Goal: Find specific page/section: Find specific page/section

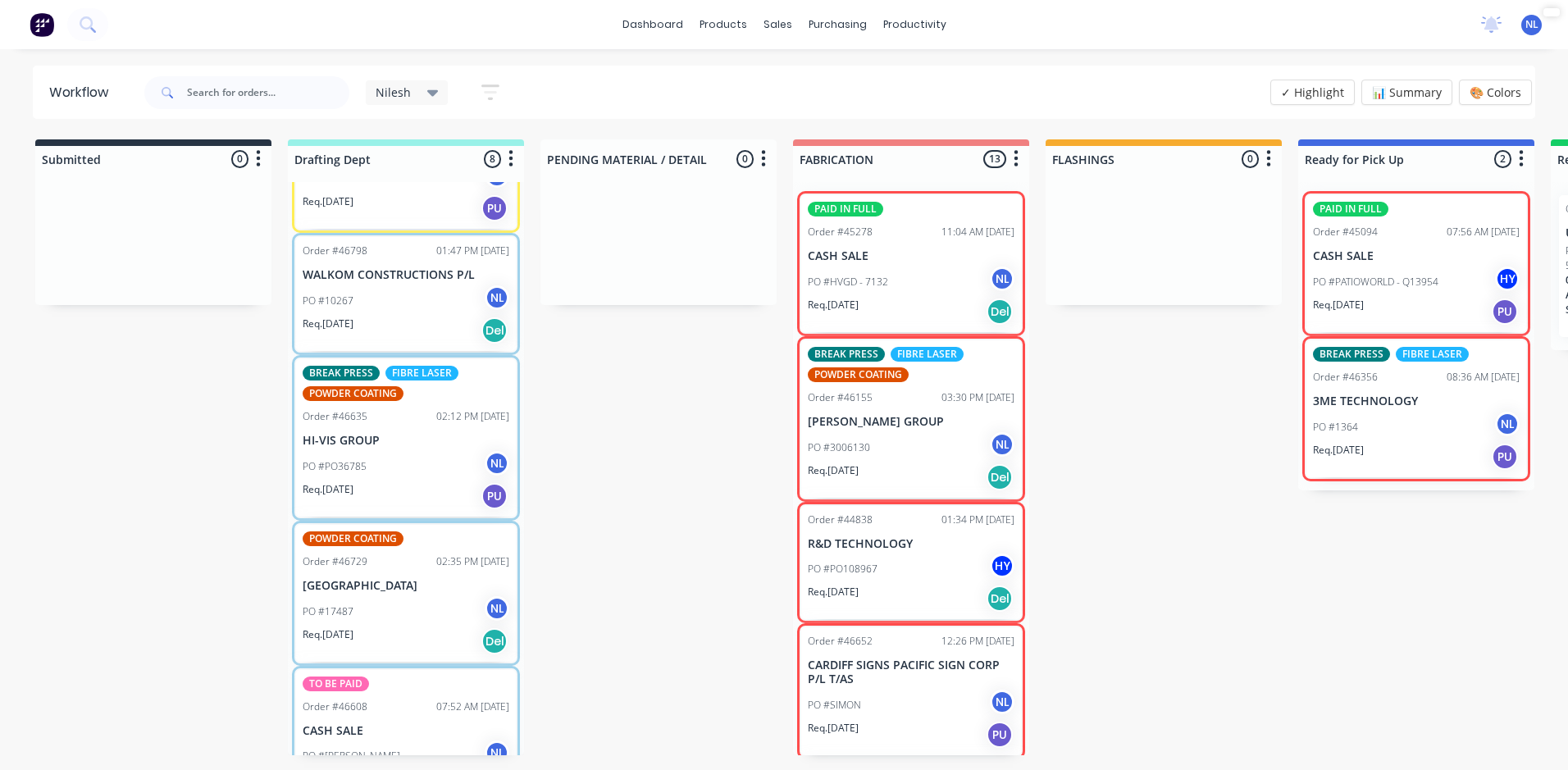
scroll to position [558, 0]
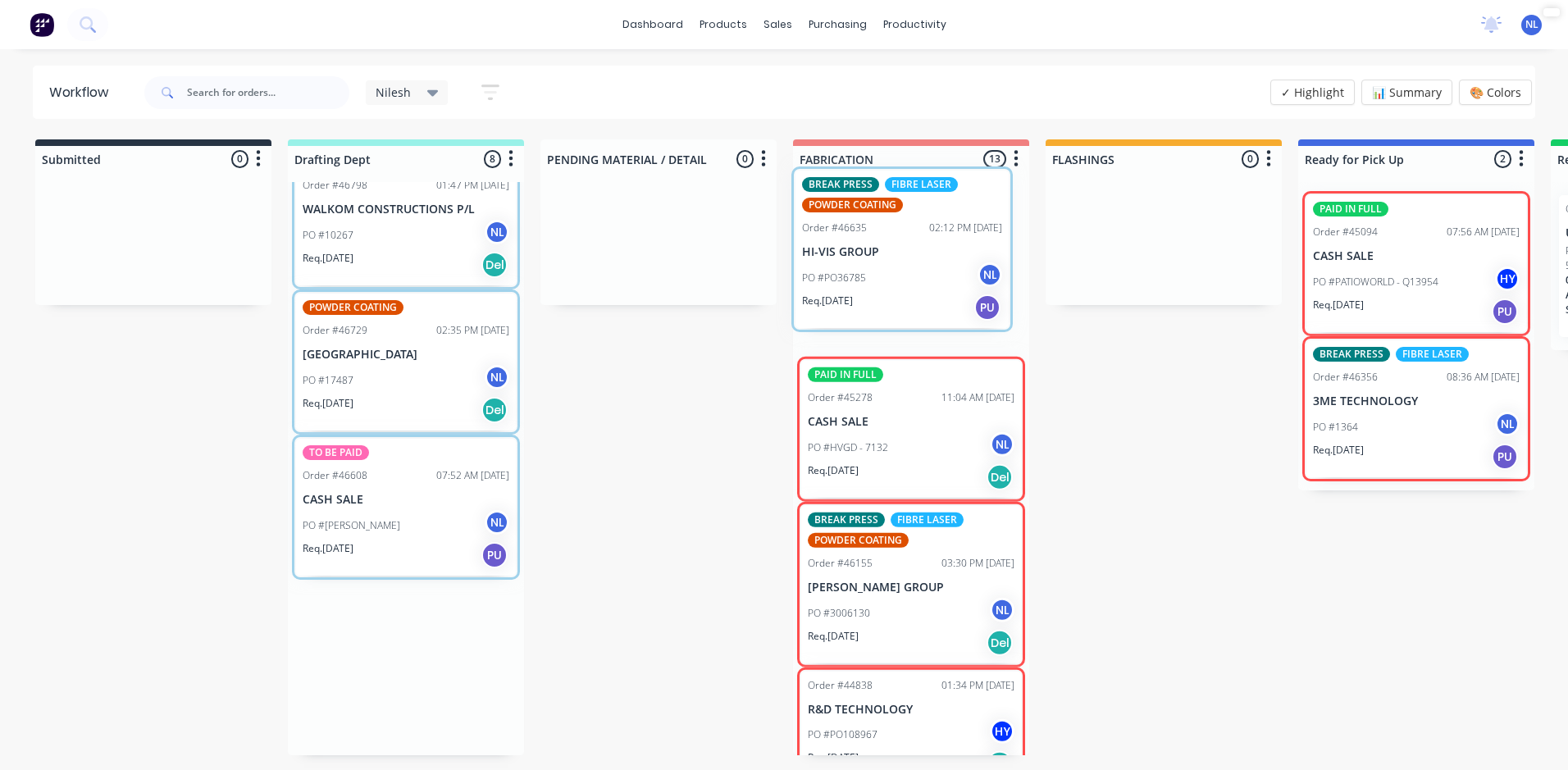
drag, startPoint x: 401, startPoint y: 434, endPoint x: 918, endPoint y: 289, distance: 536.9
click at [918, 289] on div "Submitted 0 Sort By Created date Required date Order number Customer name Most …" at bounding box center [1356, 447] width 2735 height 615
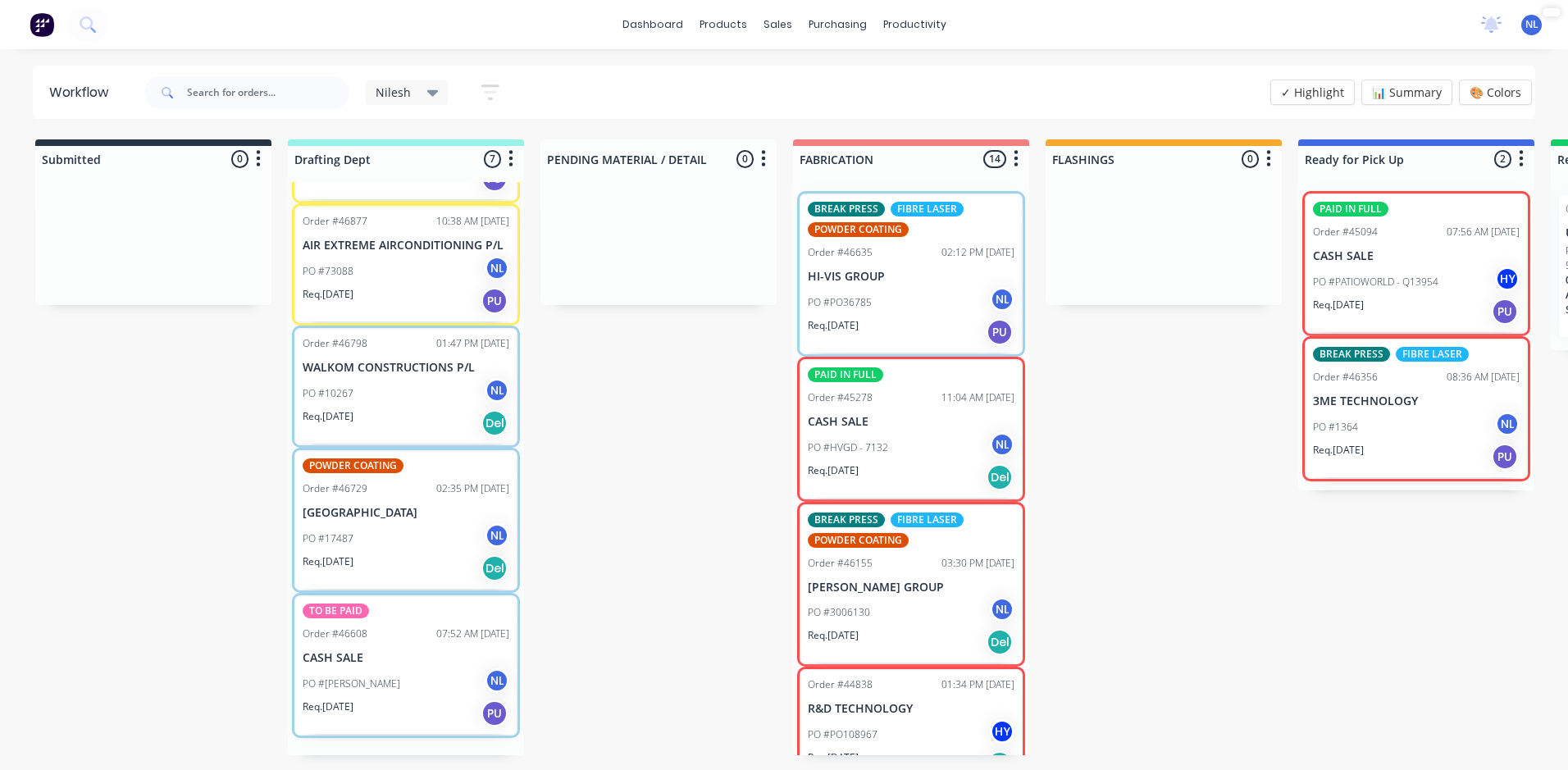
scroll to position [392, 0]
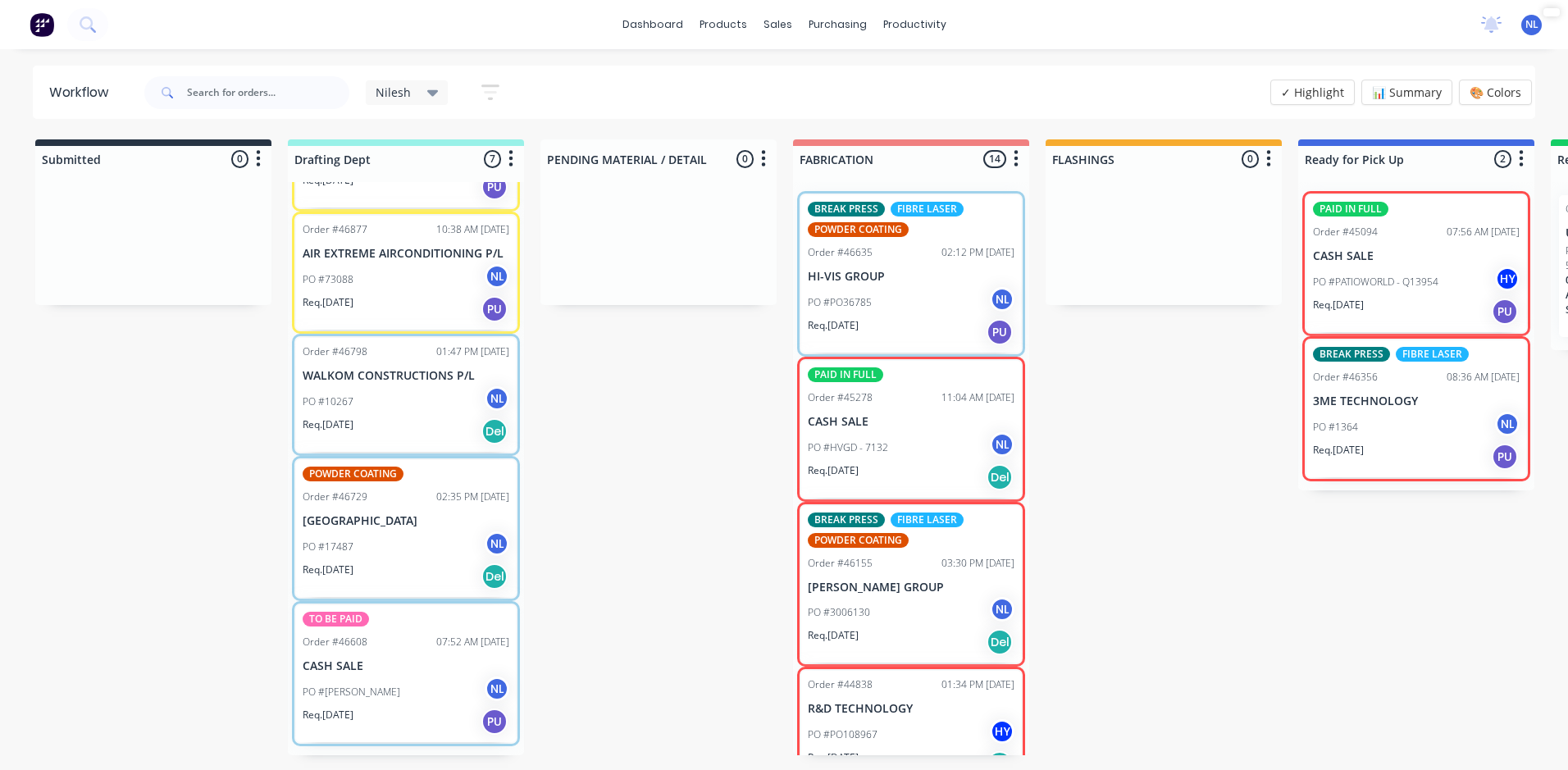
click at [940, 289] on div "PO #PO36785 NL" at bounding box center [911, 302] width 206 height 31
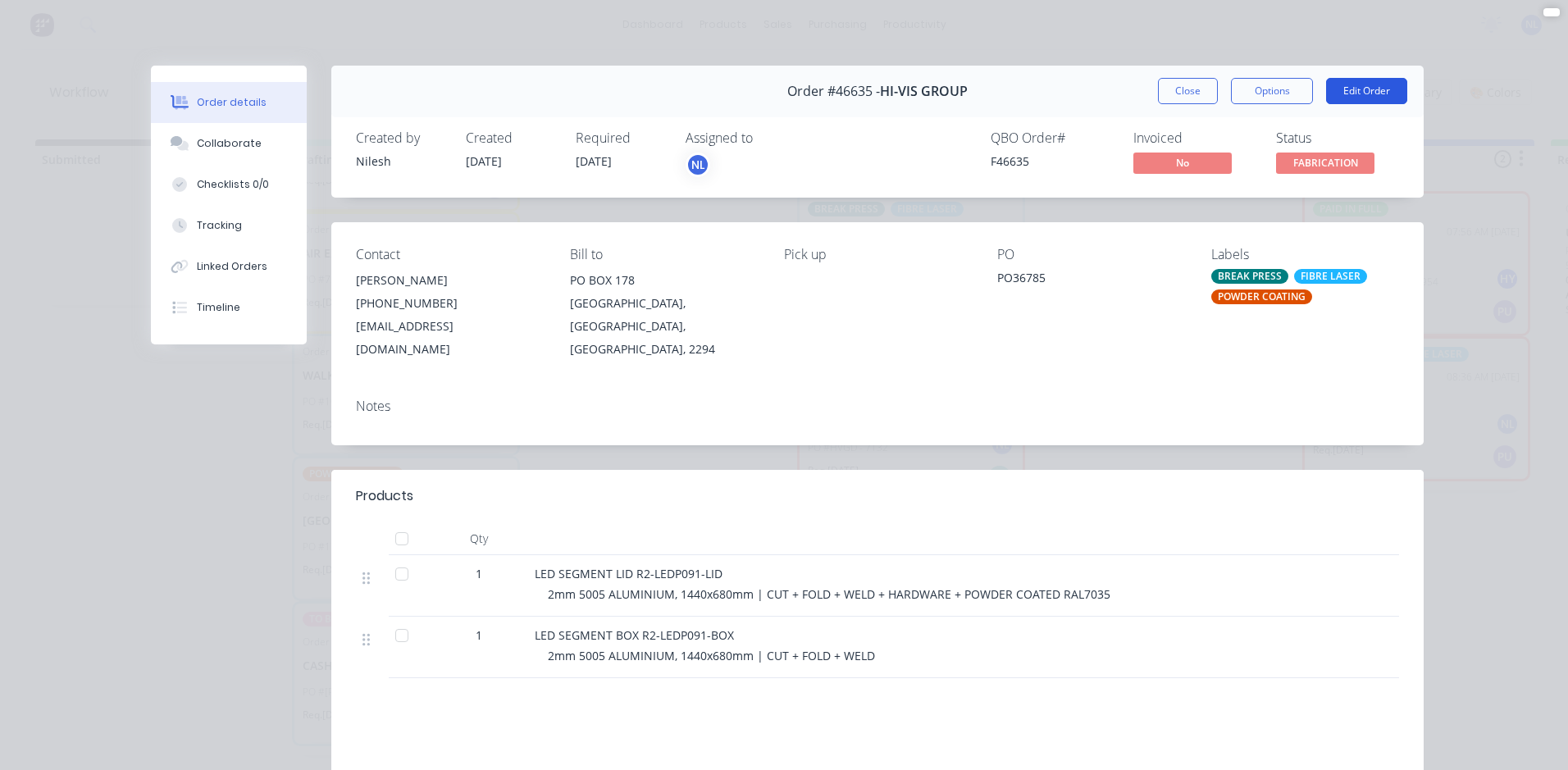
click at [1360, 85] on button "Edit Order" at bounding box center [1367, 91] width 82 height 26
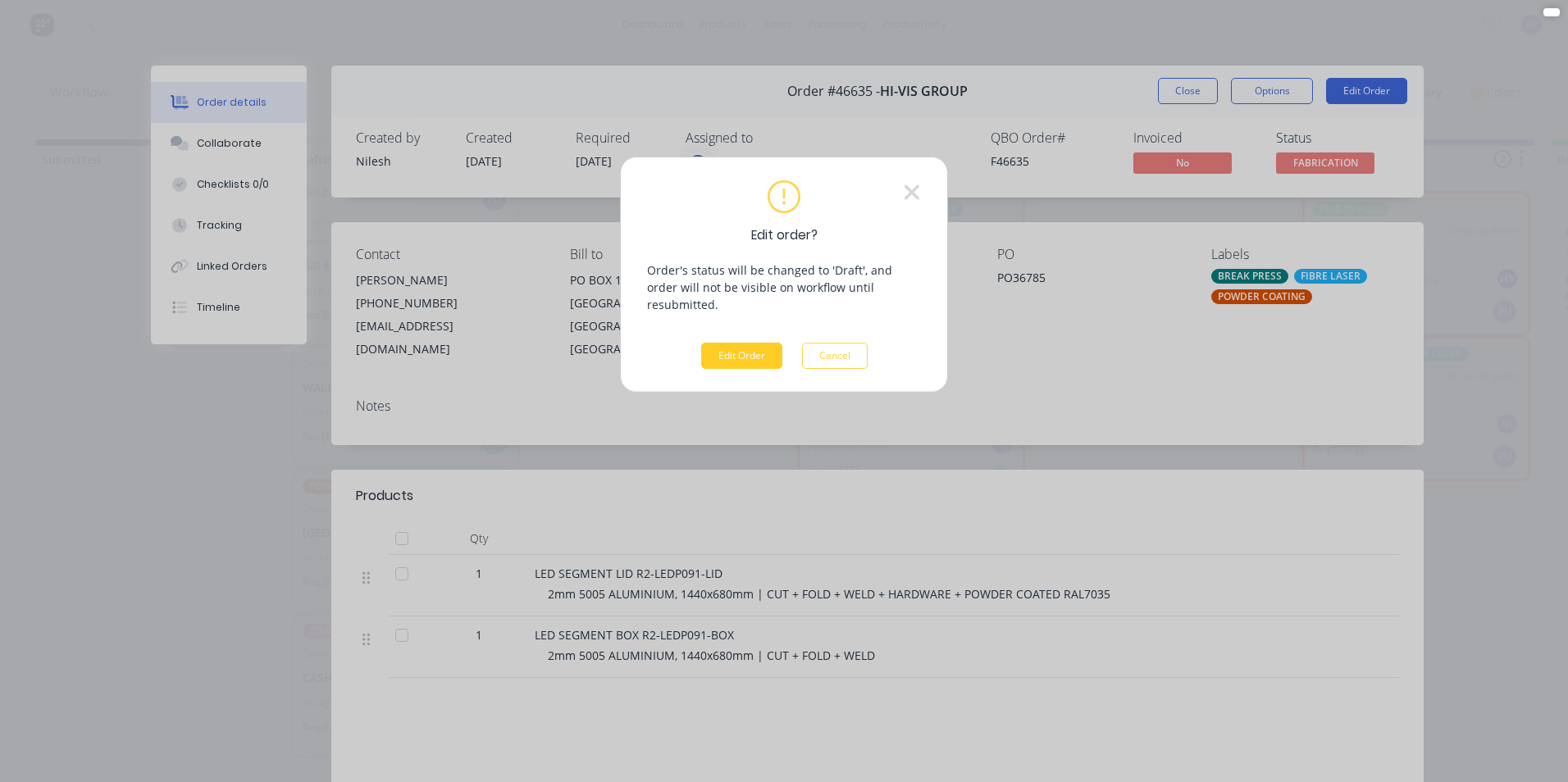
click at [736, 343] on button "Edit Order" at bounding box center [742, 356] width 82 height 26
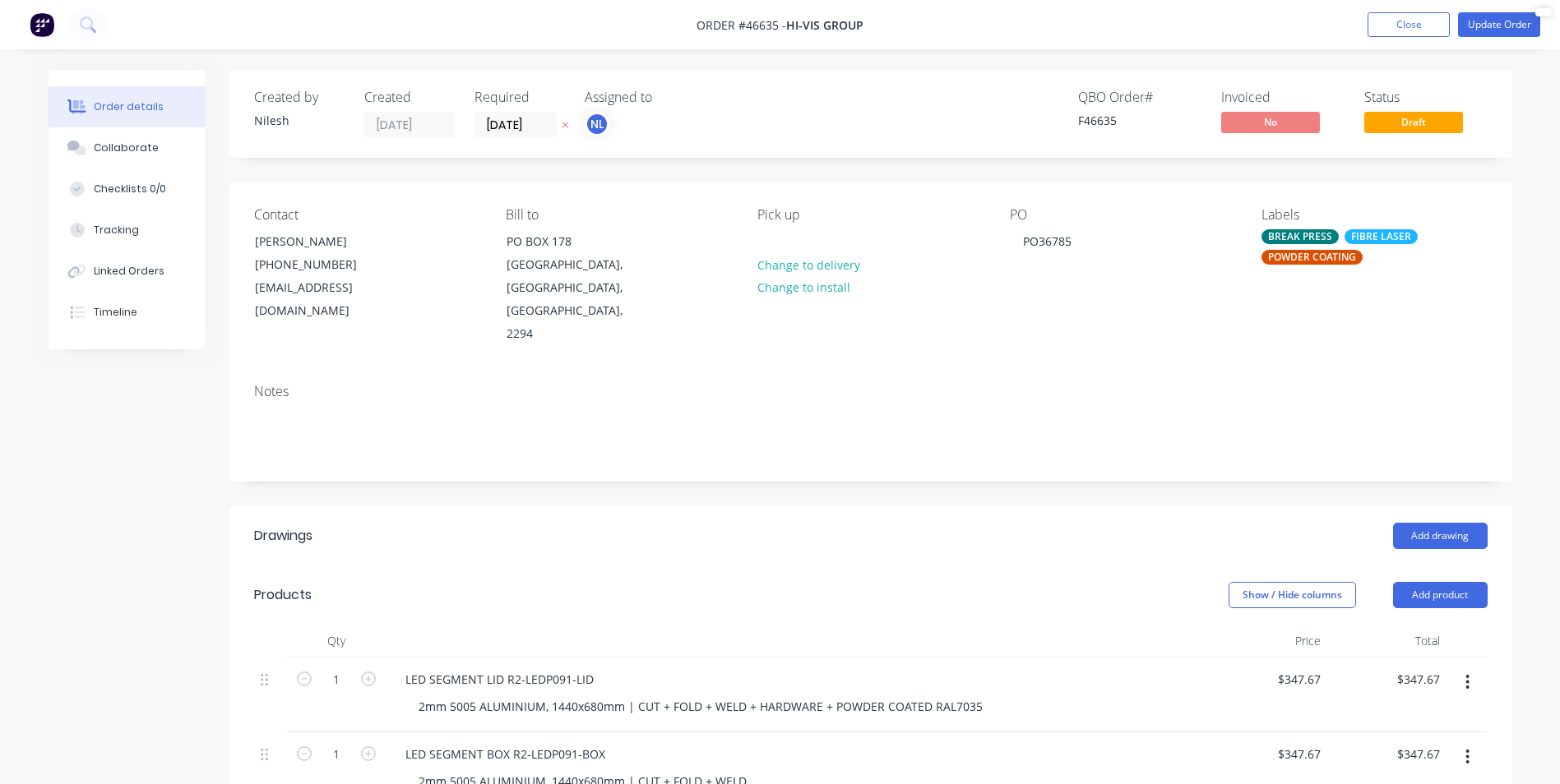
click at [1411, 267] on div "Labels BREAK PRESS FIBRE LASER POWDER COATING" at bounding box center [1374, 276] width 226 height 139
click at [1474, 28] on button "Update Order" at bounding box center [1499, 24] width 83 height 25
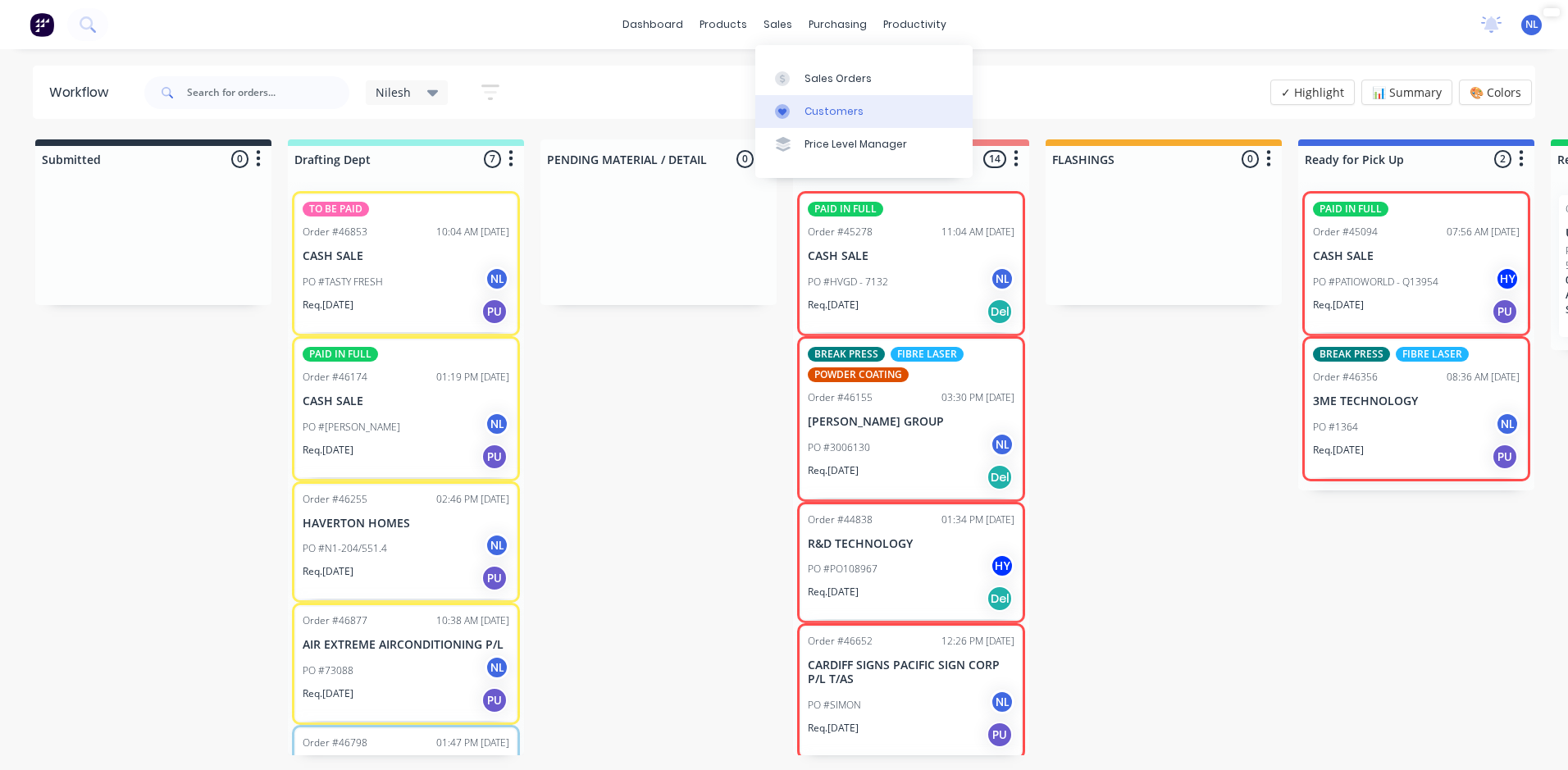
click at [819, 104] on div "Customers" at bounding box center [834, 111] width 59 height 14
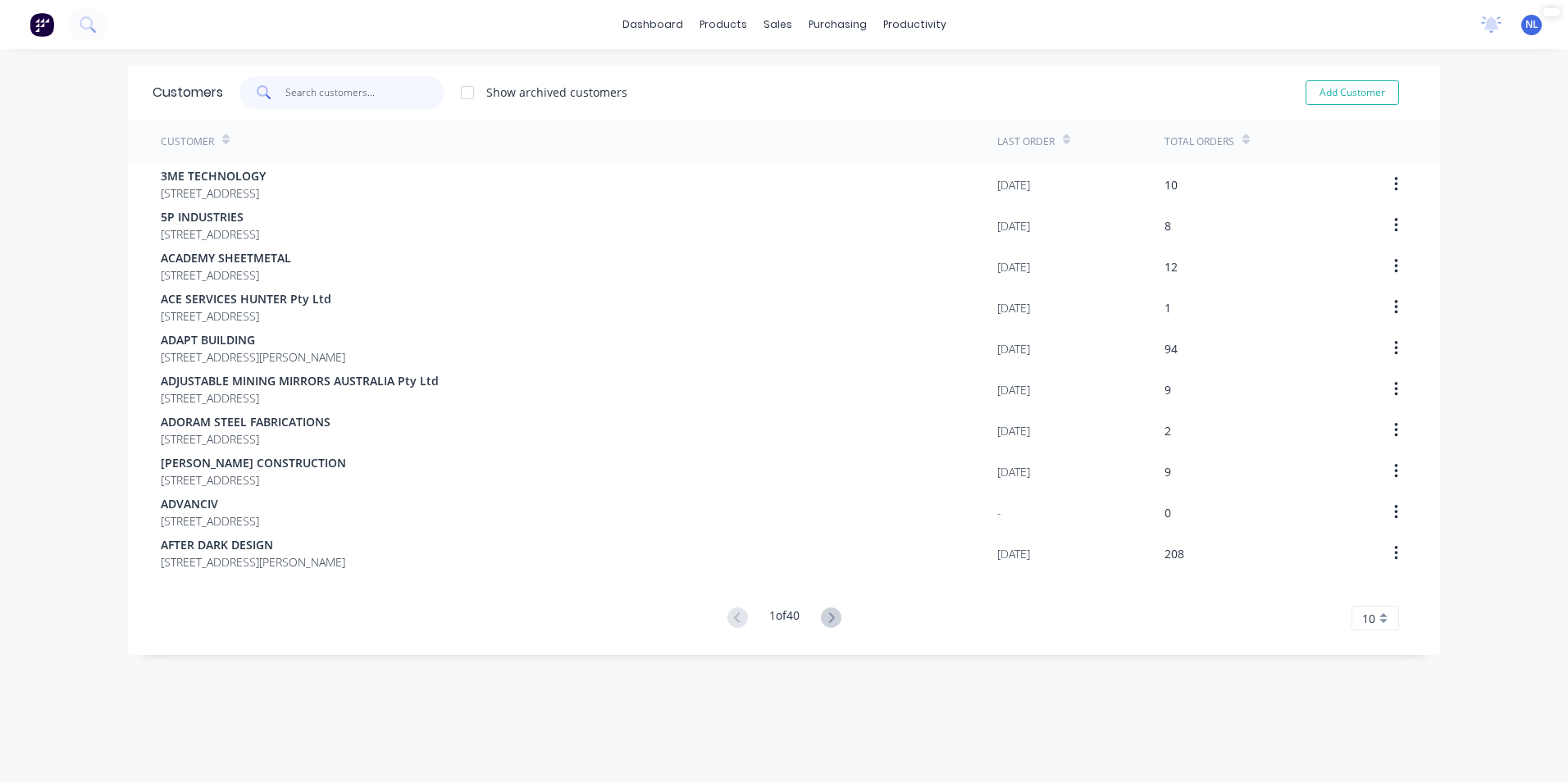
click at [321, 98] on input "text" at bounding box center [365, 93] width 160 height 33
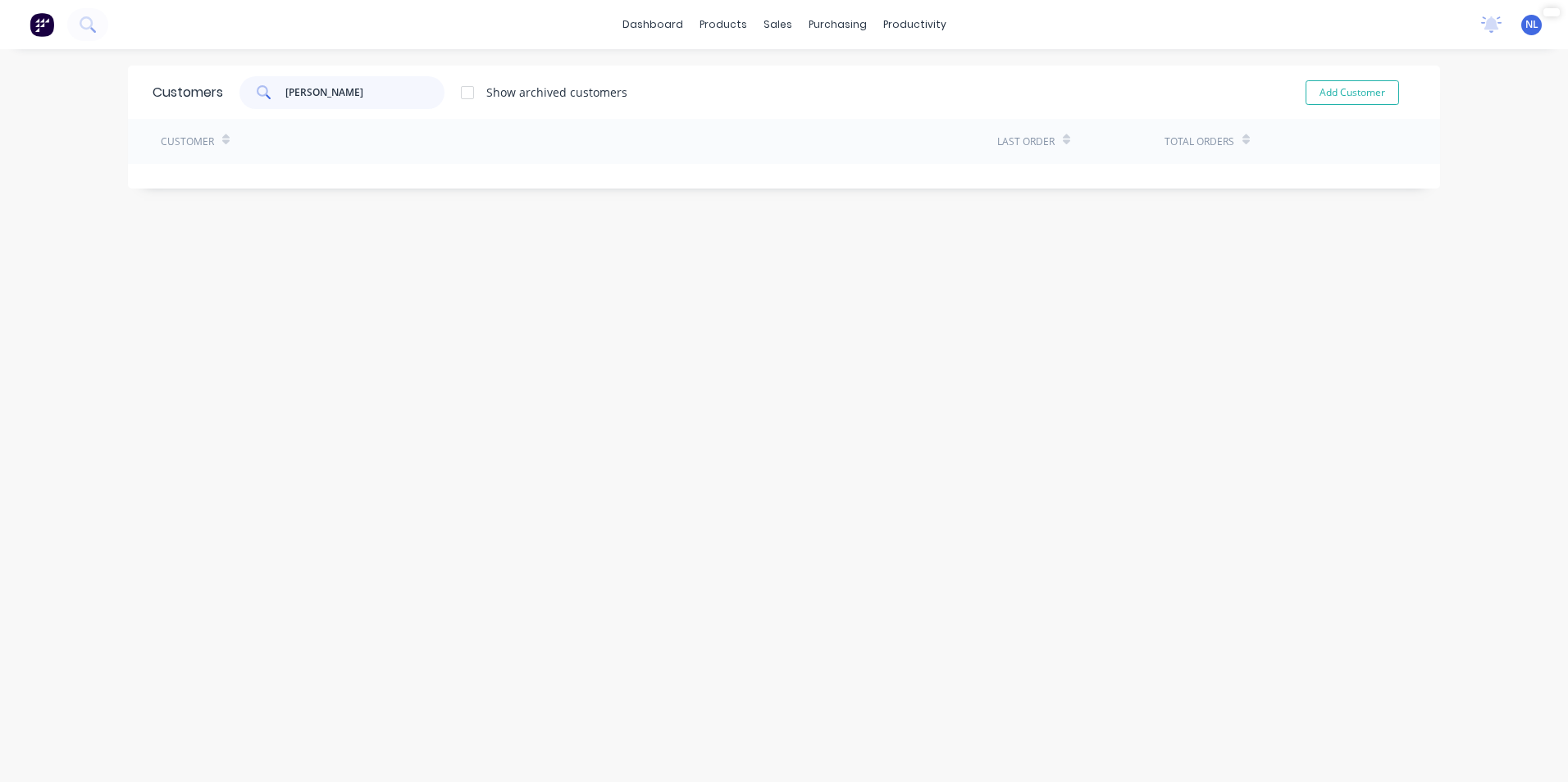
drag, startPoint x: 367, startPoint y: 98, endPoint x: 166, endPoint y: 106, distance: 201.2
click at [166, 106] on div "Customers [PERSON_NAME] Show archived customers Add Customer" at bounding box center [784, 92] width 1312 height 53
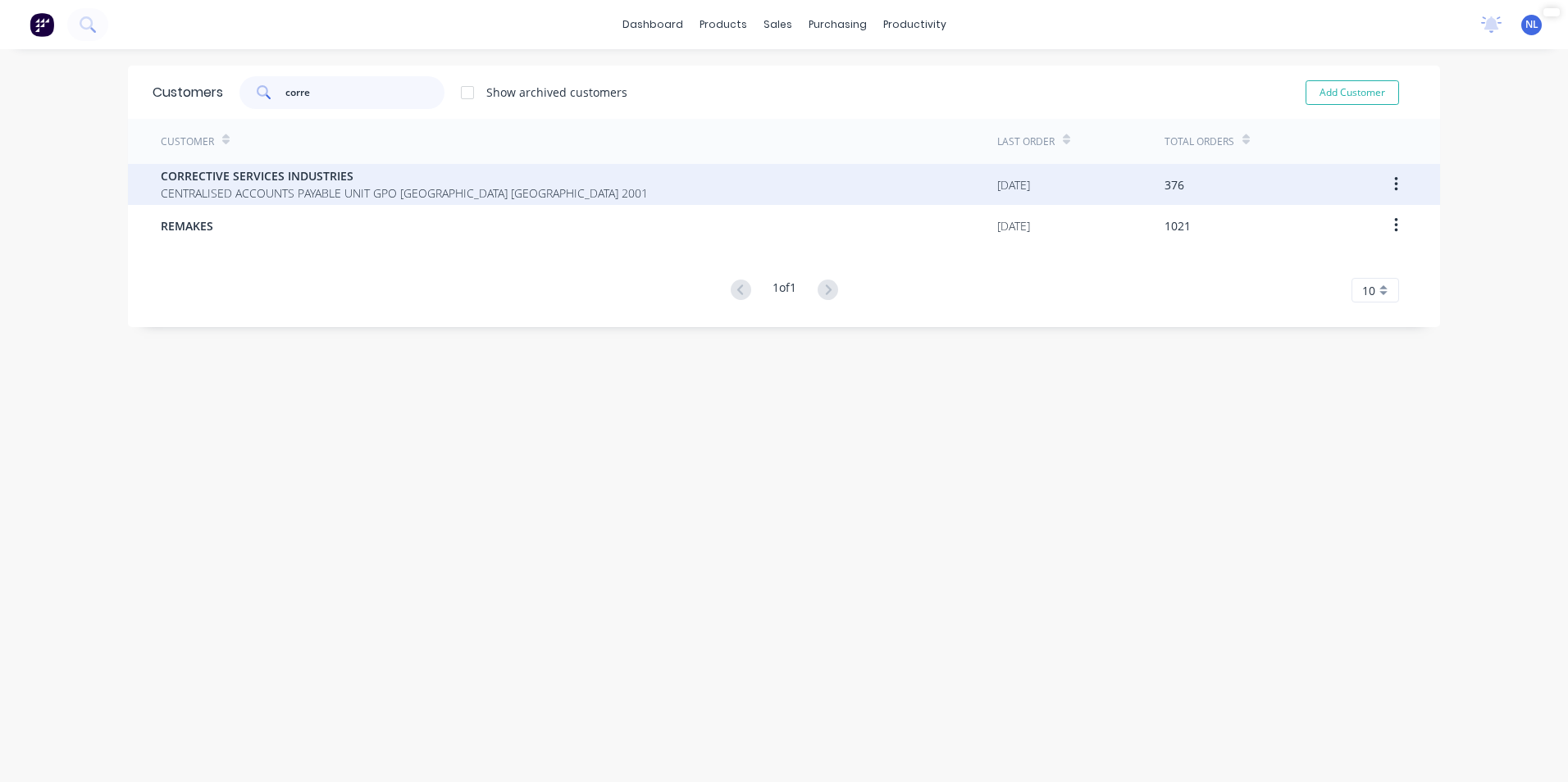
type input "corre"
click at [274, 173] on span "CORRECTIVE SERVICES INDUSTRIES" at bounding box center [404, 176] width 488 height 17
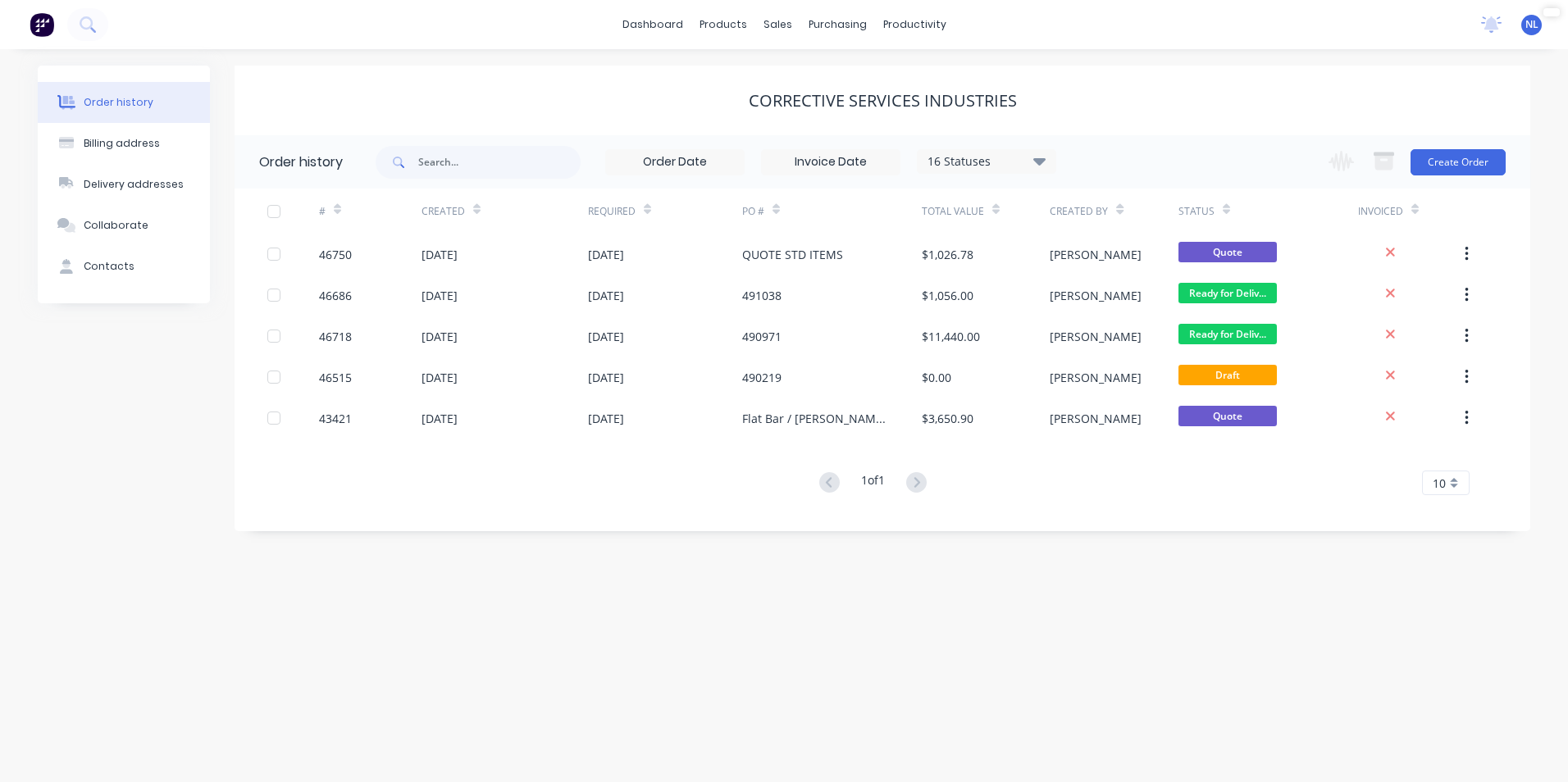
click at [936, 160] on div "16 Statuses" at bounding box center [986, 161] width 138 height 18
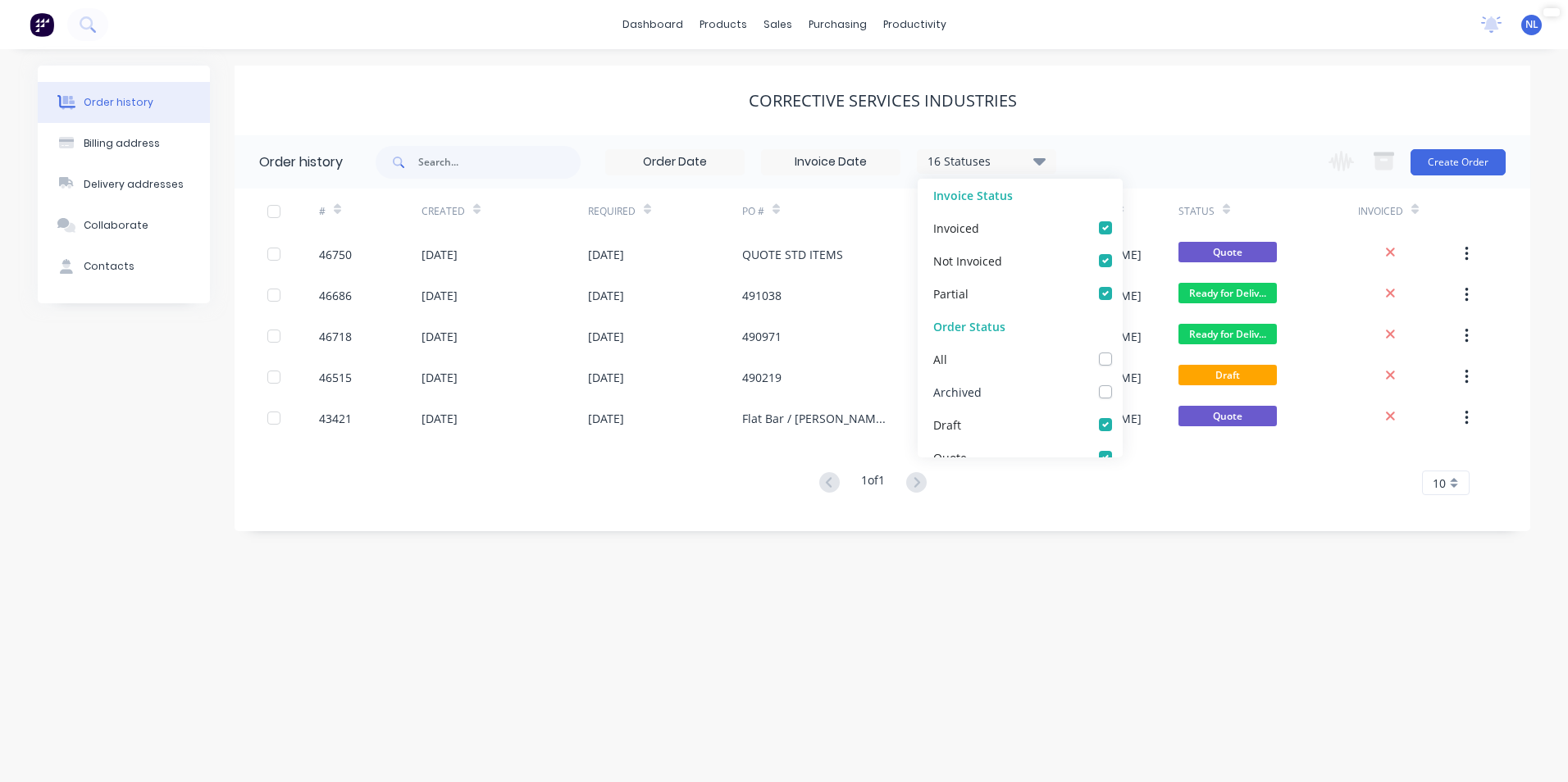
click at [1122, 383] on label at bounding box center [1122, 383] width 0 height 0
click at [1122, 391] on input "checkbox" at bounding box center [1128, 391] width 13 height 15
checkbox input "true"
click at [1142, 480] on div "1 of 1 10 5 10 15 20 25 30 35" at bounding box center [872, 483] width 1276 height 24
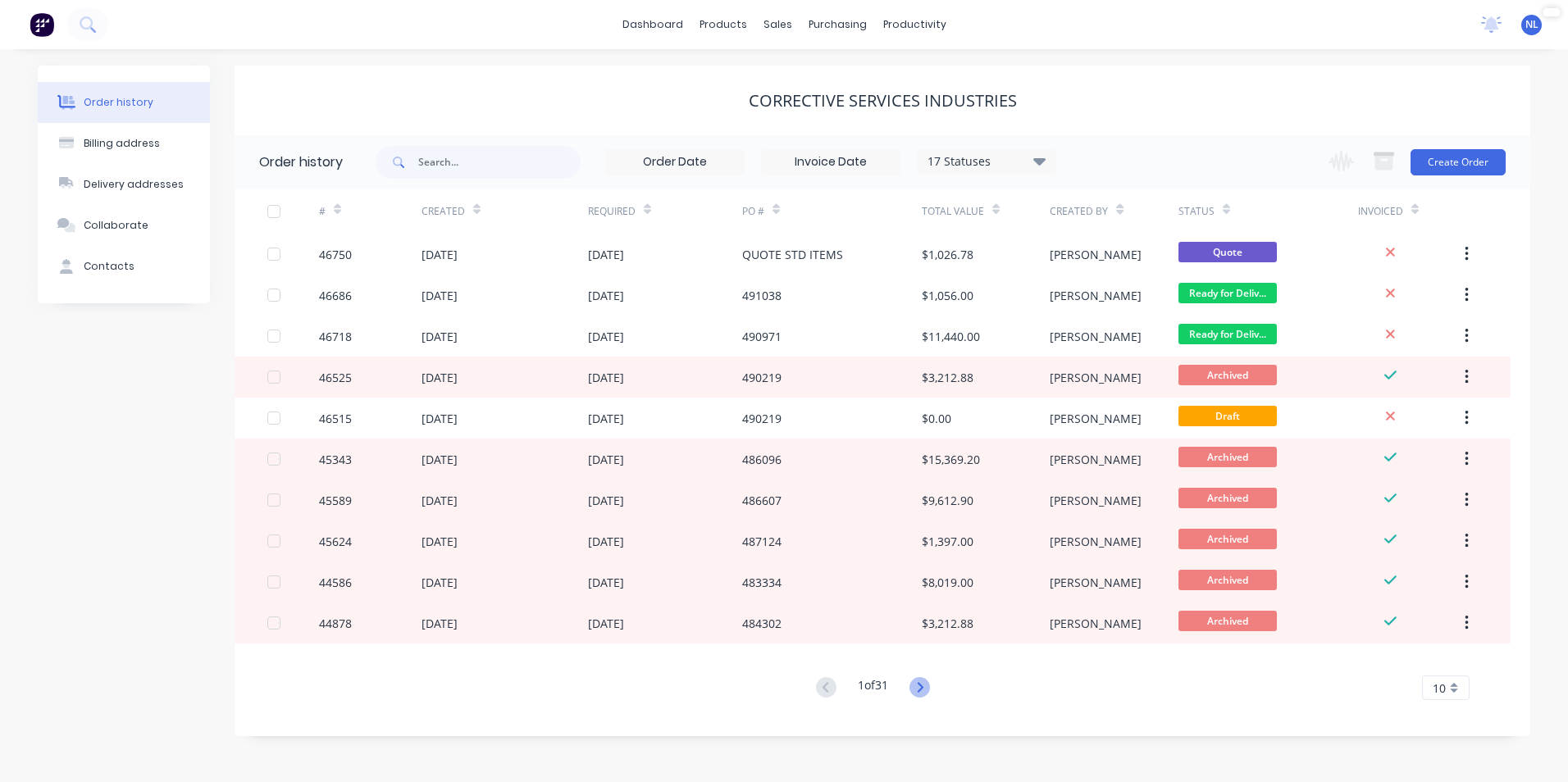
click at [915, 688] on icon at bounding box center [920, 687] width 20 height 20
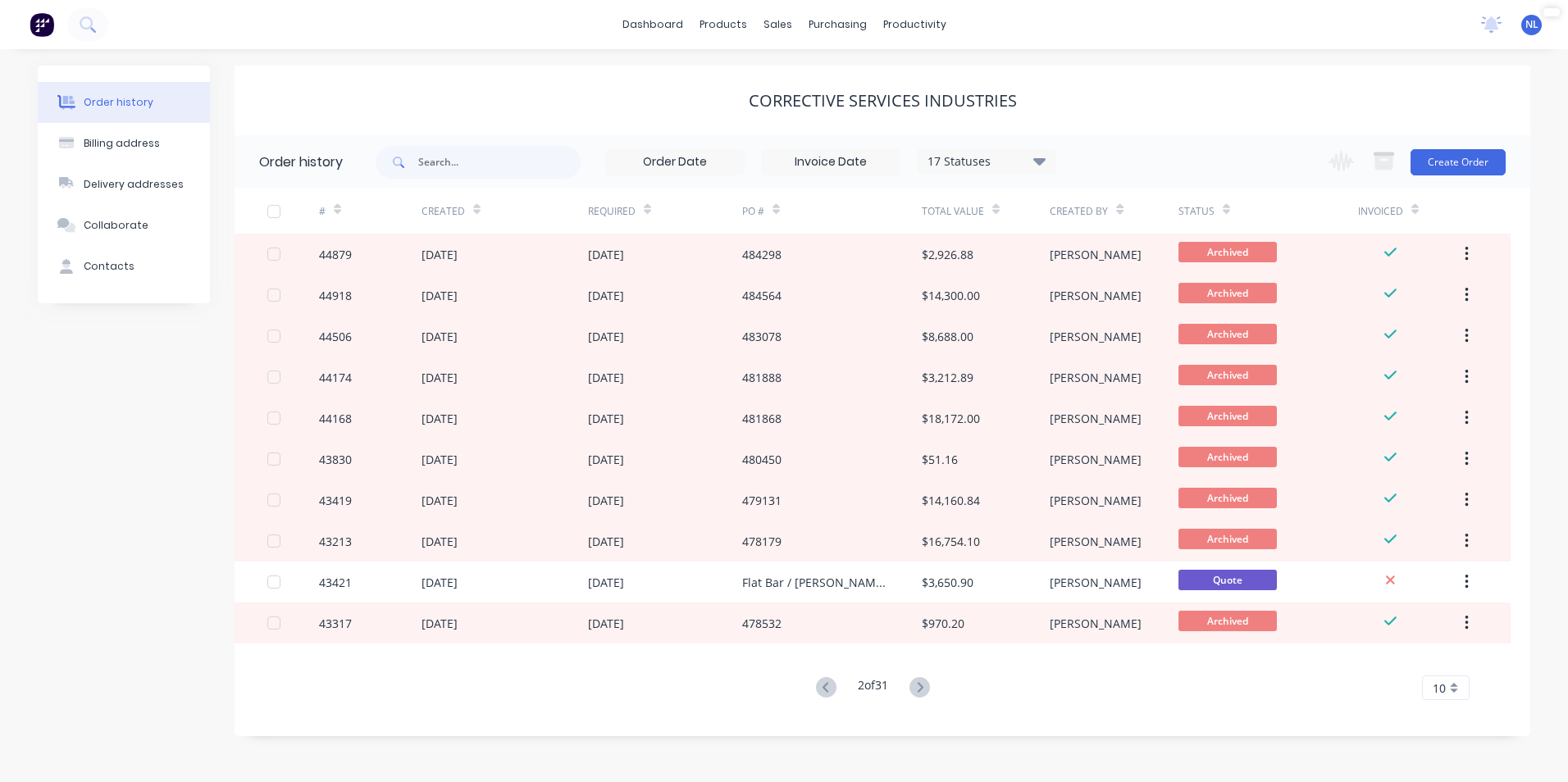
click at [915, 688] on icon at bounding box center [920, 687] width 20 height 20
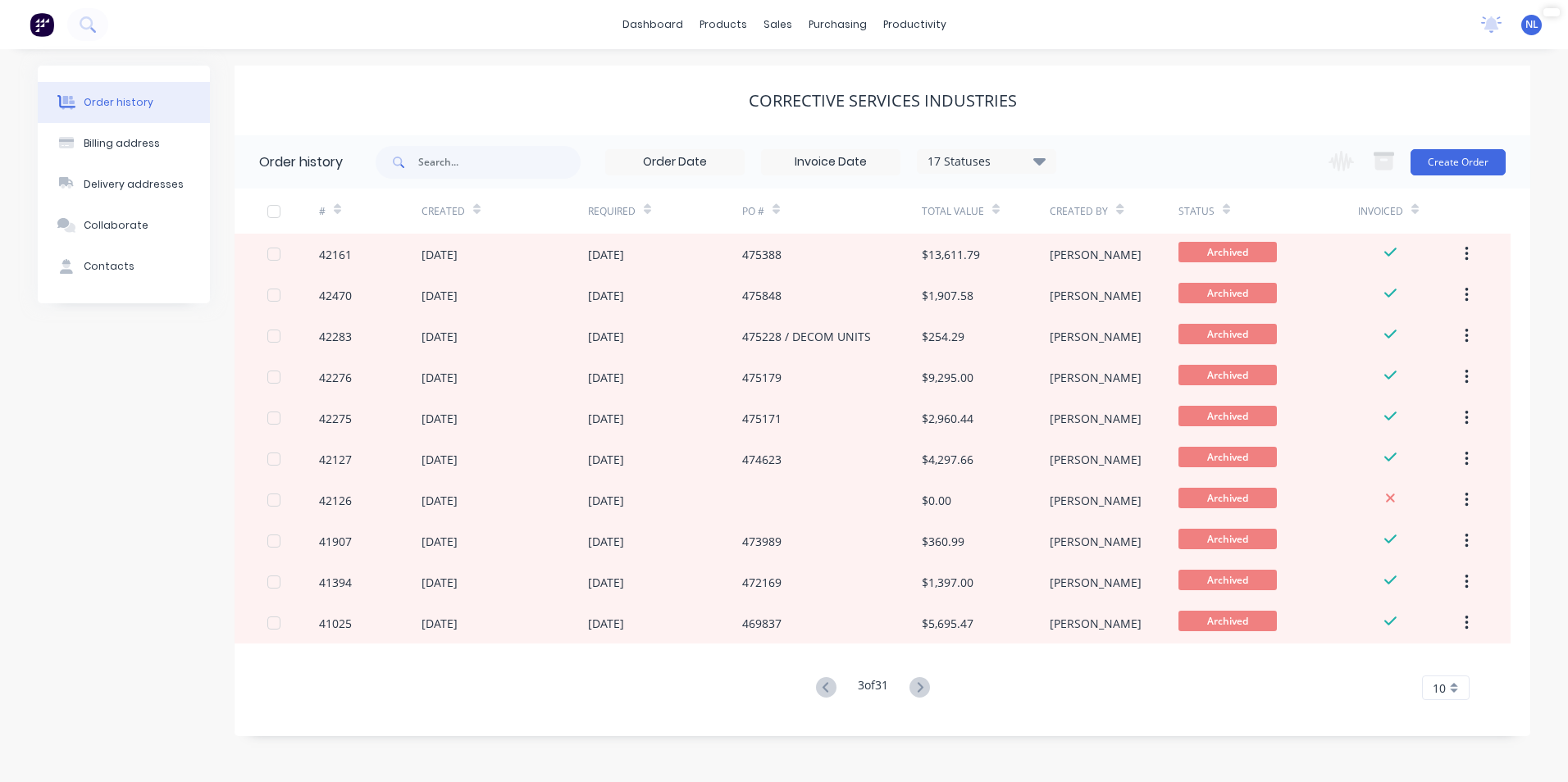
click at [915, 688] on icon at bounding box center [920, 687] width 20 height 20
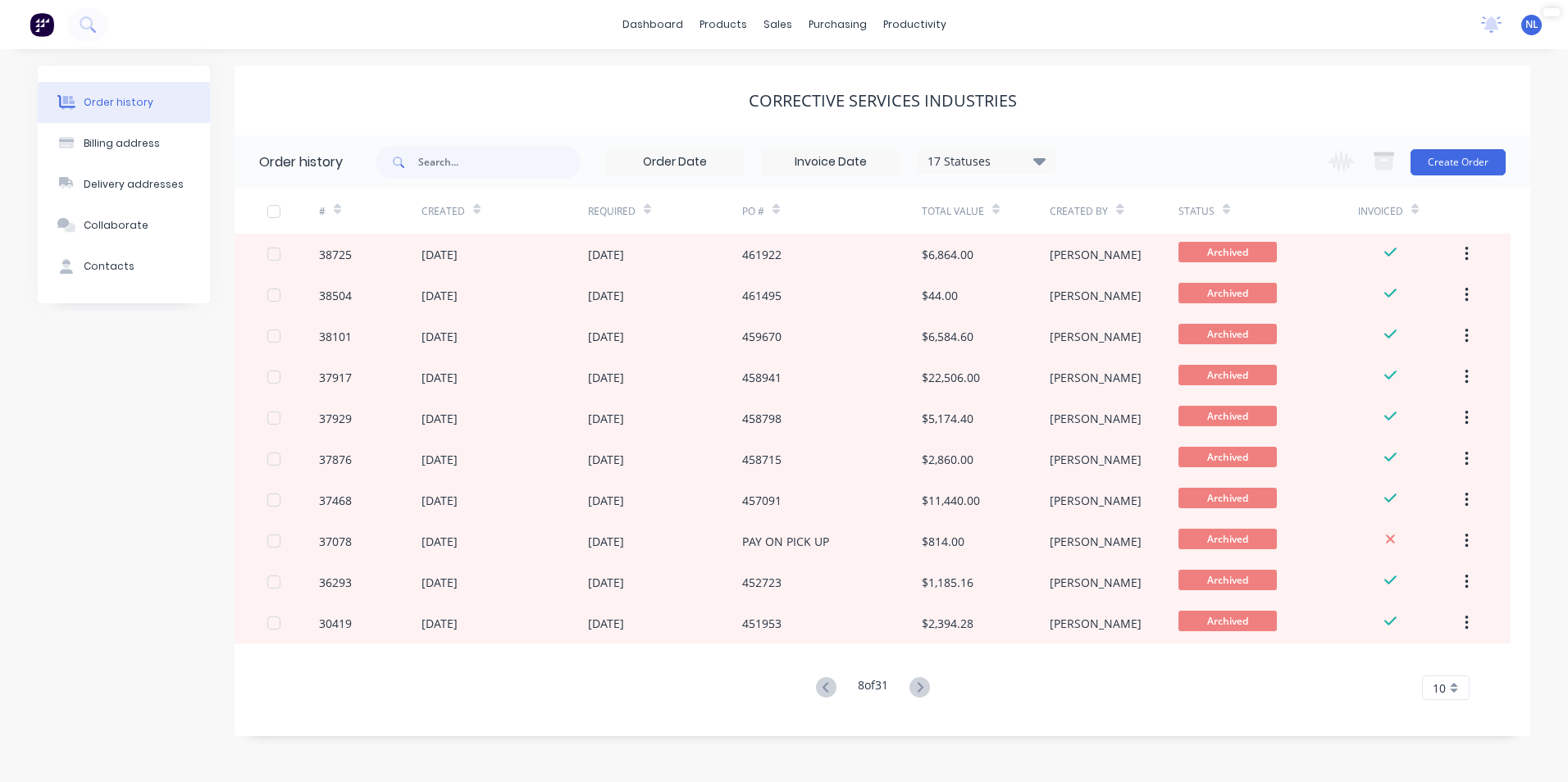
click at [915, 688] on icon at bounding box center [920, 687] width 20 height 20
click at [915, 688] on icon at bounding box center [923, 687] width 20 height 20
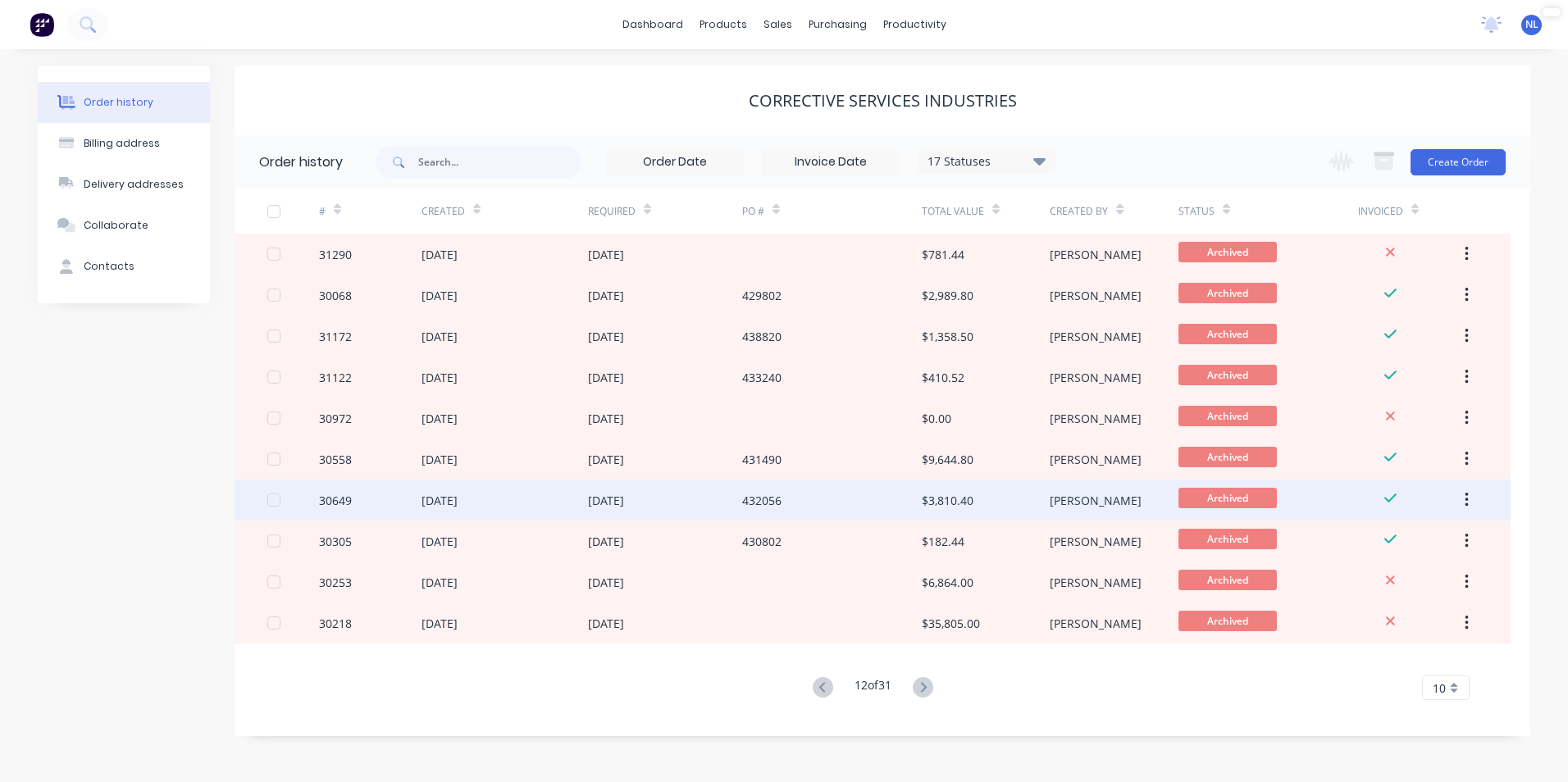
click at [839, 502] on div "432056" at bounding box center [832, 500] width 179 height 41
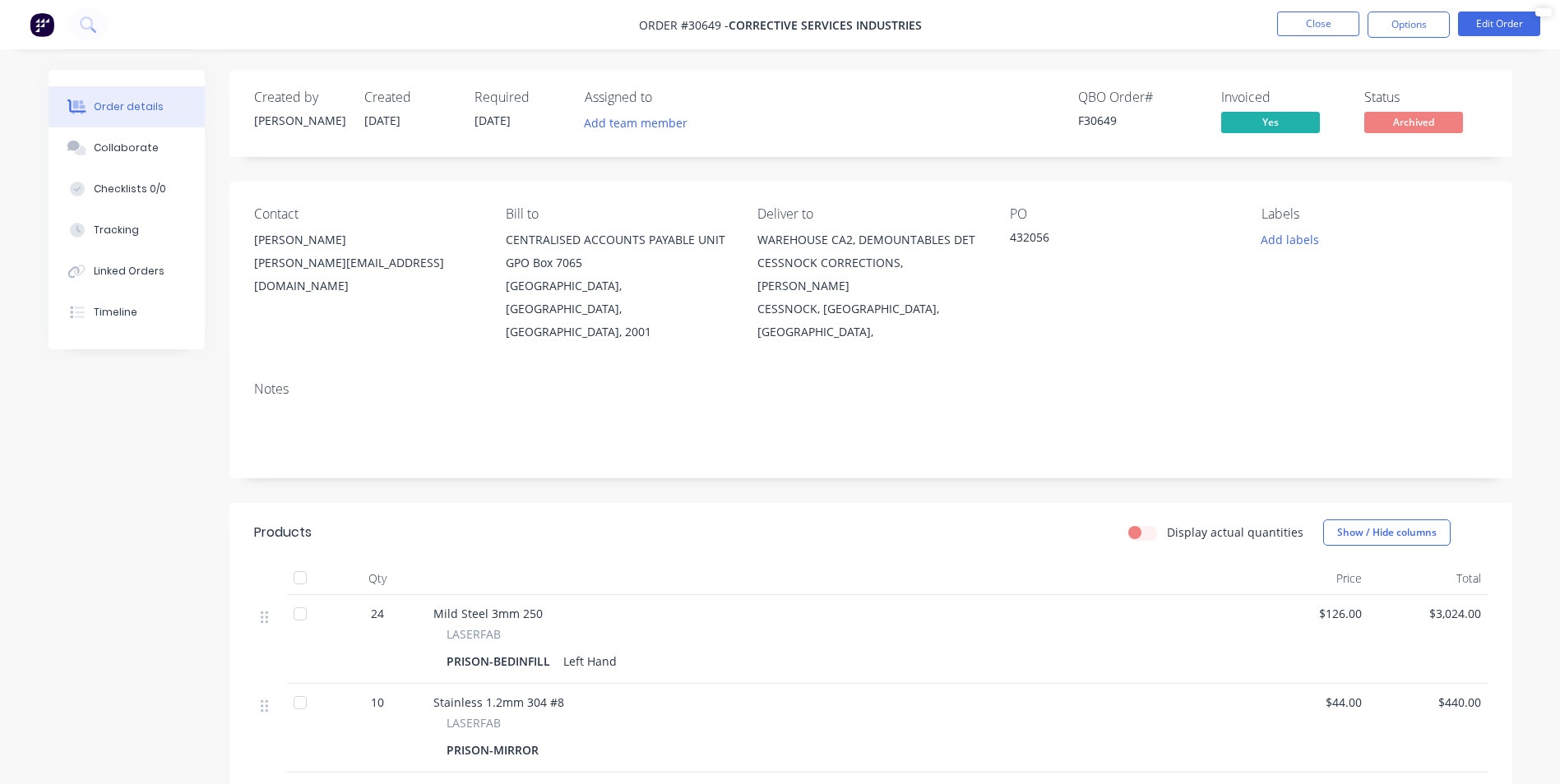
click at [668, 268] on div "CENTRALISED ACCOUNTS PAYABLE UNIT GPO Box 7065" at bounding box center [618, 251] width 226 height 46
click at [399, 262] on div "[PERSON_NAME][EMAIL_ADDRESS][DOMAIN_NAME]" at bounding box center [366, 274] width 226 height 46
click at [1295, 20] on button "Close" at bounding box center [1317, 24] width 83 height 25
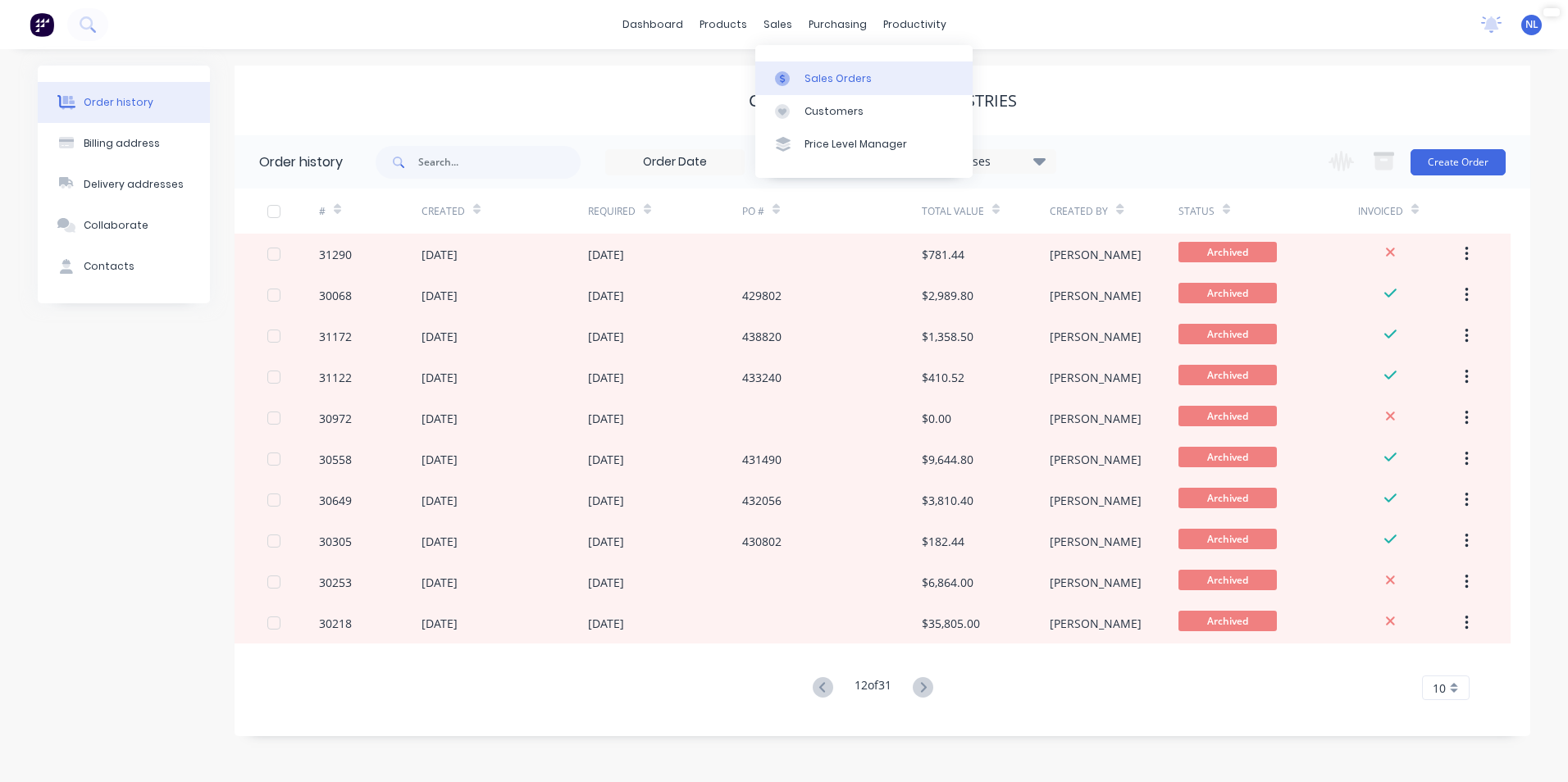
click at [829, 84] on div "Sales Orders" at bounding box center [838, 78] width 67 height 14
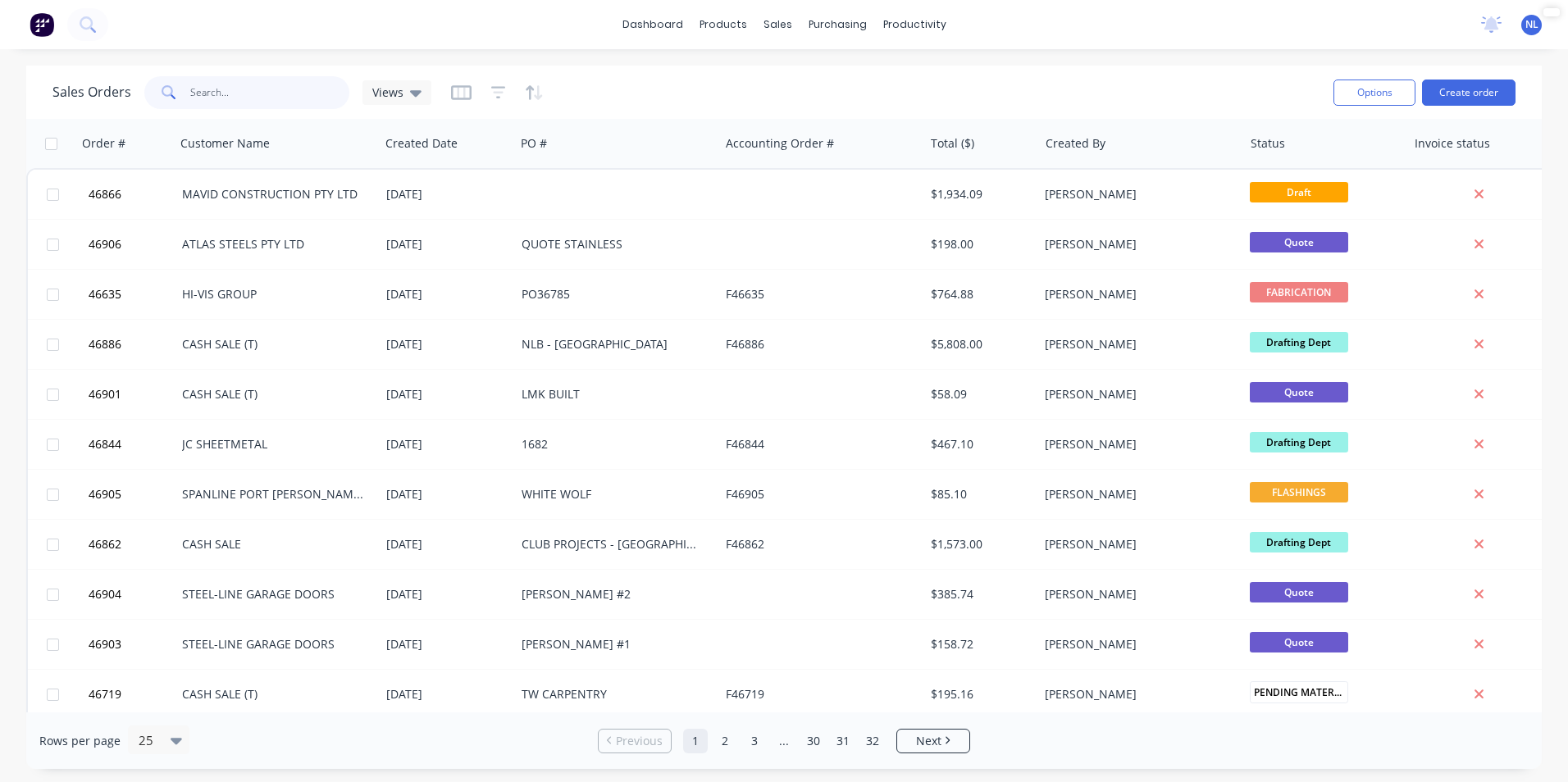
click at [282, 95] on input "text" at bounding box center [270, 93] width 160 height 33
type input "[GEOGRAPHIC_DATA]"
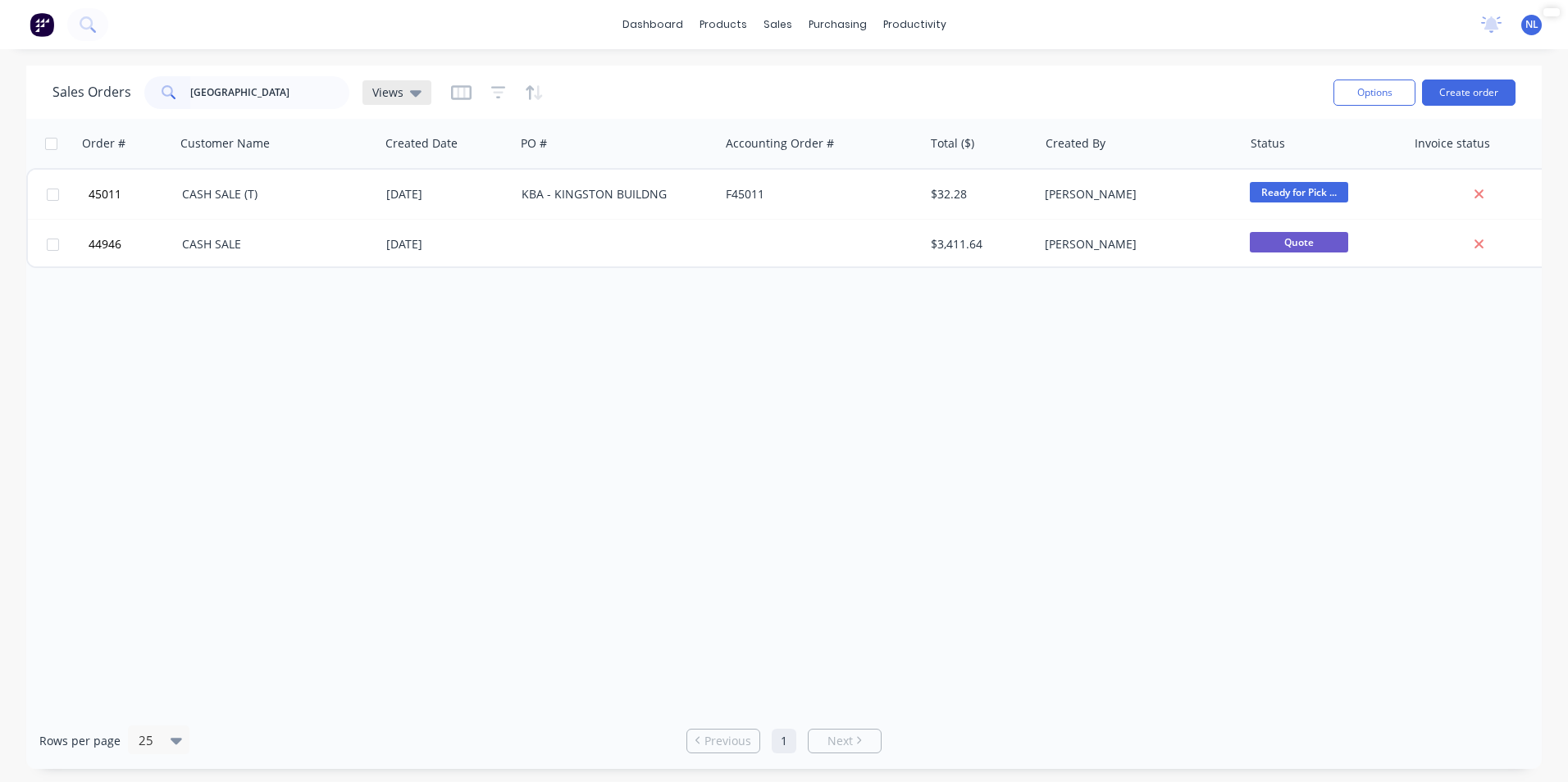
click at [416, 92] on icon at bounding box center [416, 93] width 12 height 7
click at [495, 90] on icon "button" at bounding box center [498, 92] width 14 height 16
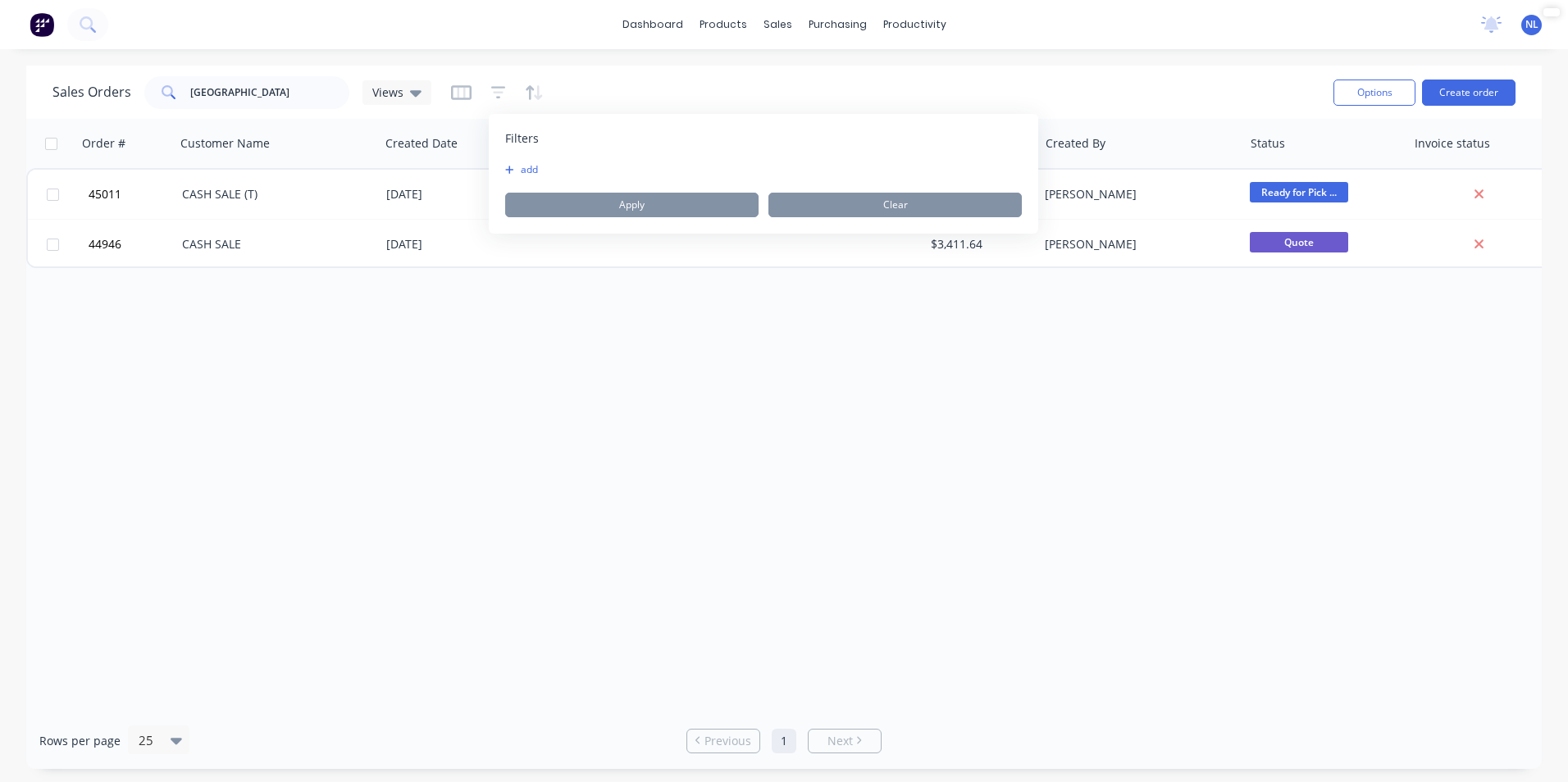
click at [517, 164] on button "add" at bounding box center [526, 169] width 41 height 13
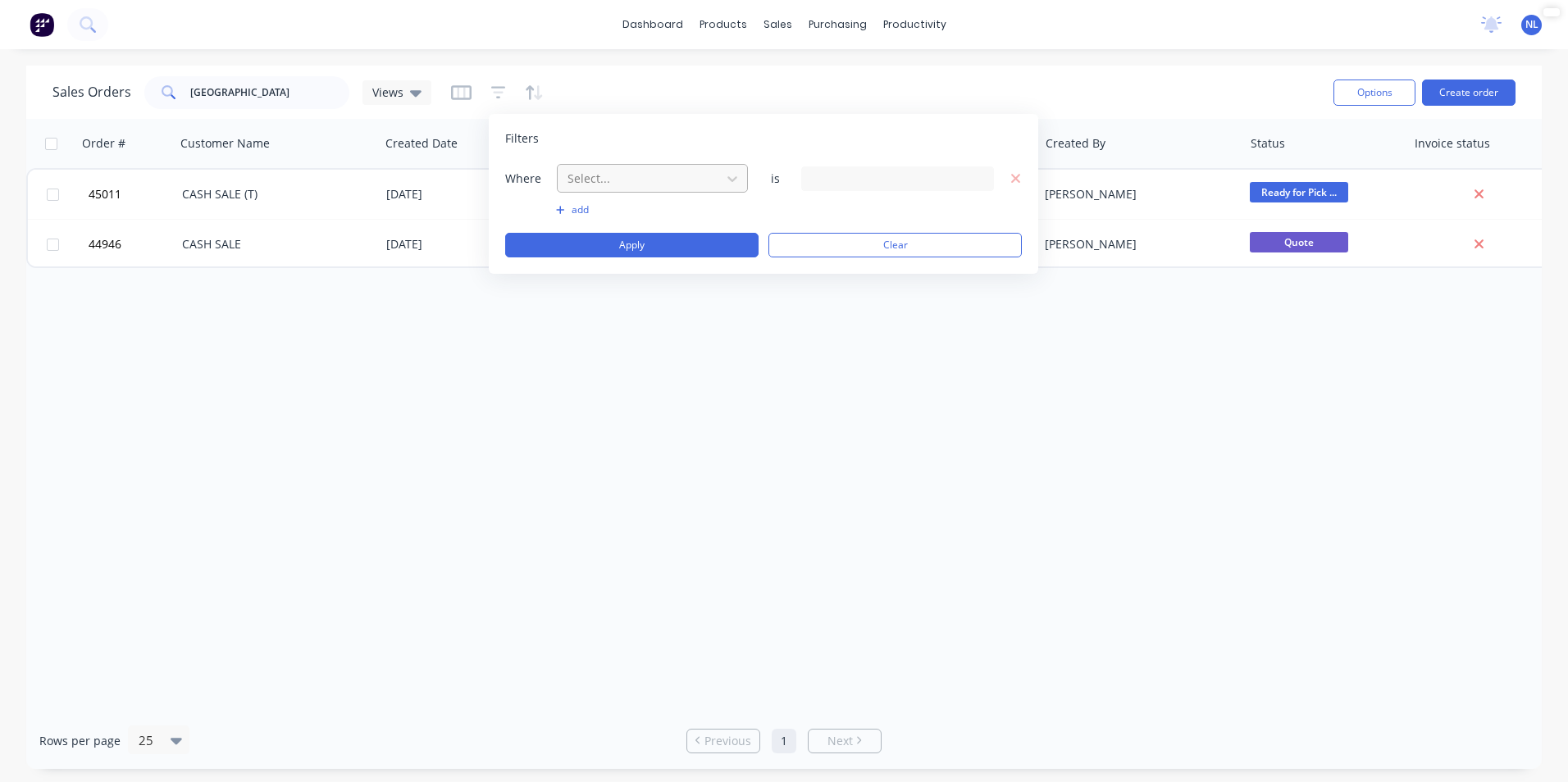
click at [651, 184] on div at bounding box center [639, 178] width 147 height 20
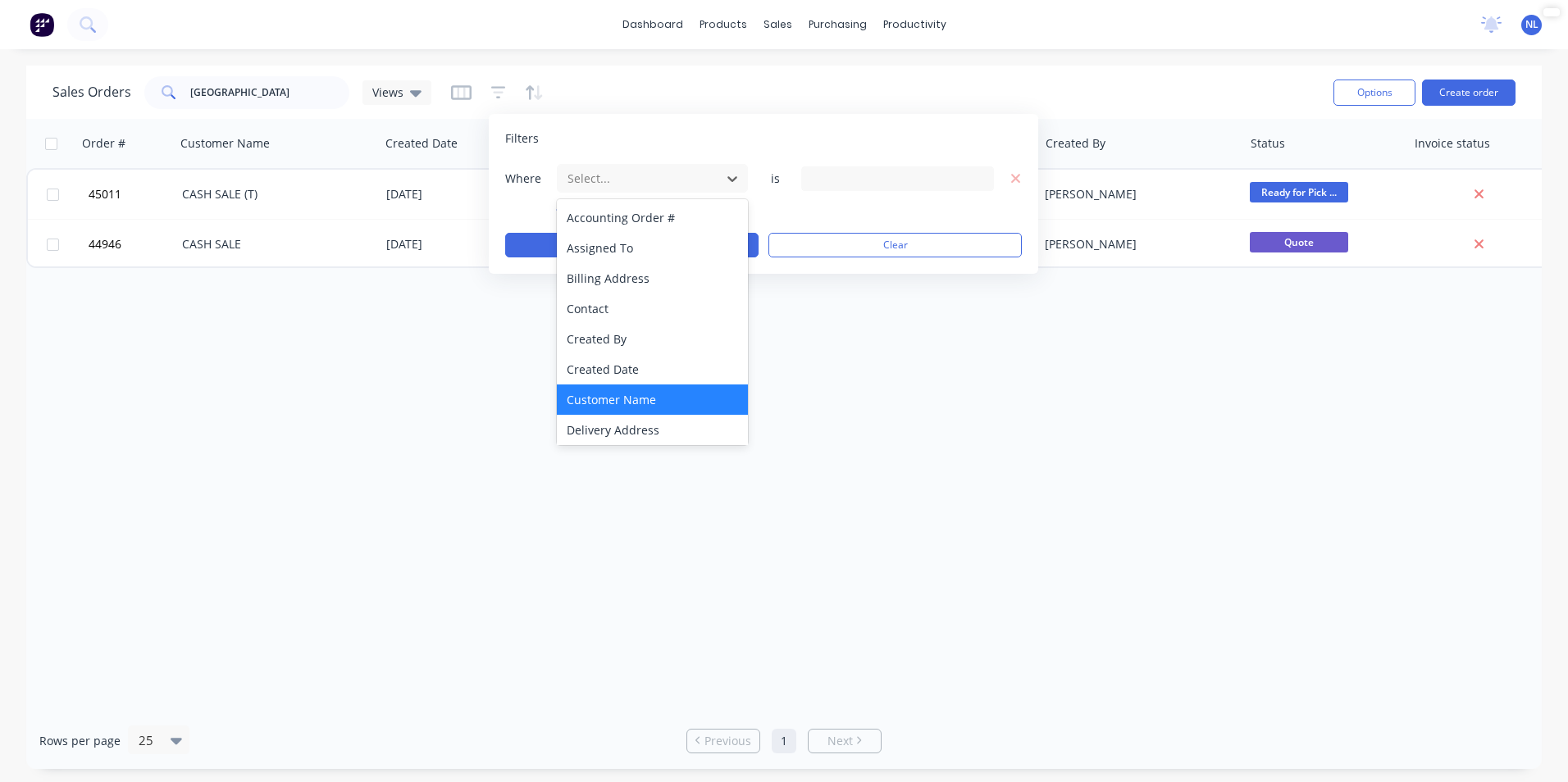
scroll to position [246, 0]
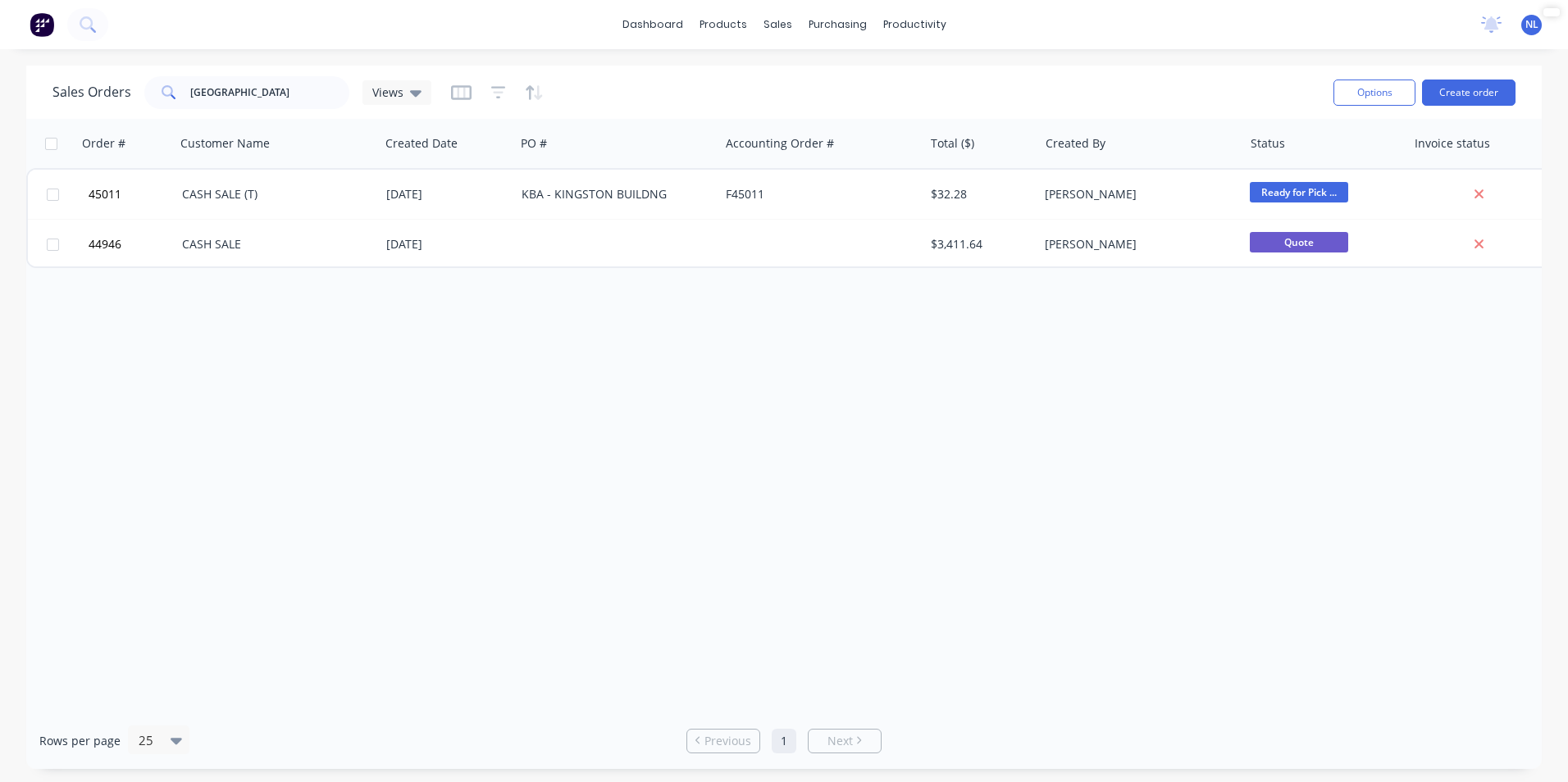
drag, startPoint x: 709, startPoint y: 86, endPoint x: 605, endPoint y: 107, distance: 106.1
click at [709, 85] on div "Sales Orders [GEOGRAPHIC_DATA] Views" at bounding box center [686, 92] width 1268 height 40
click at [453, 98] on icon "button" at bounding box center [461, 92] width 20 height 14
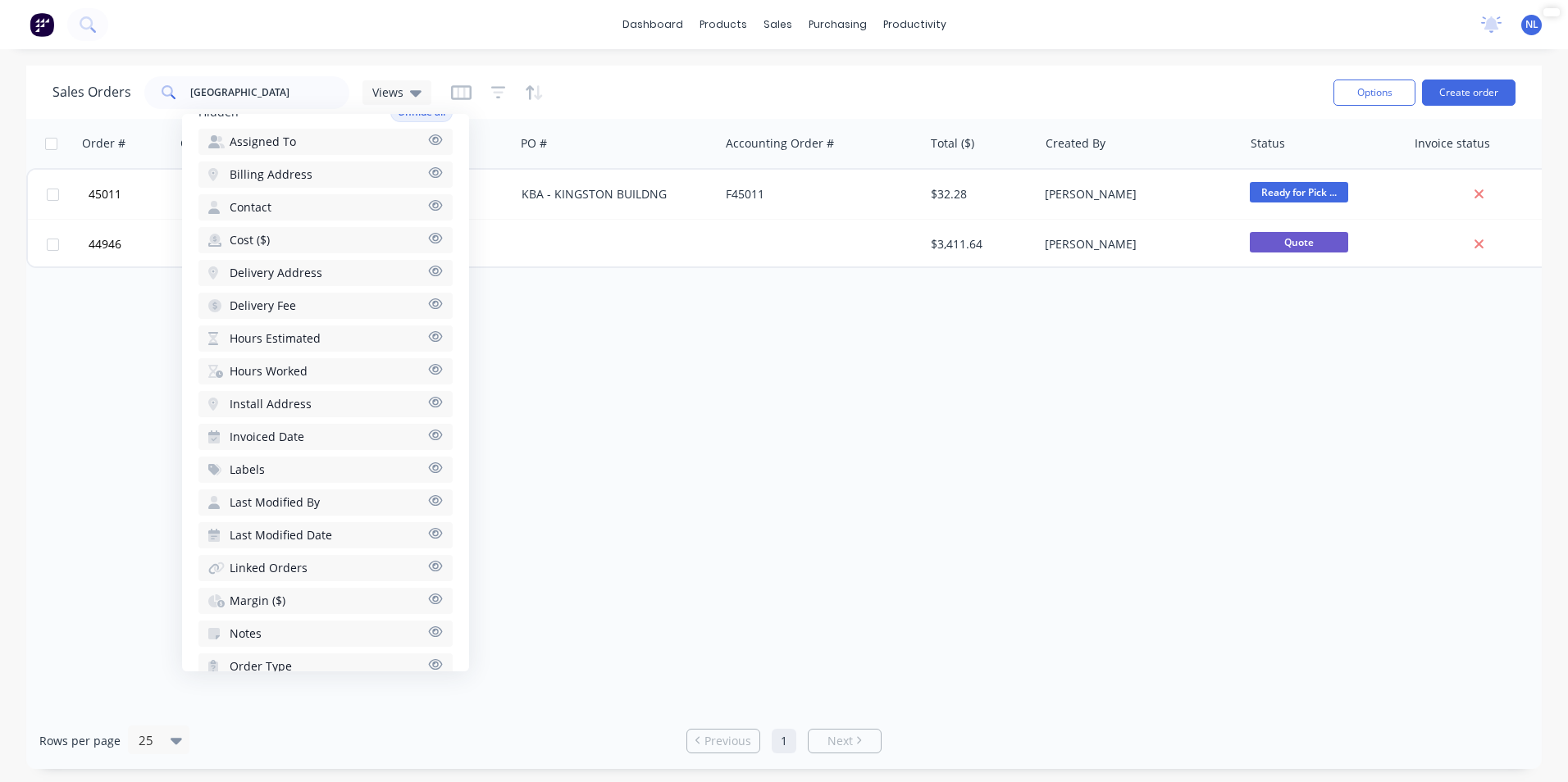
scroll to position [539, 0]
click at [484, 97] on div at bounding box center [497, 93] width 93 height 26
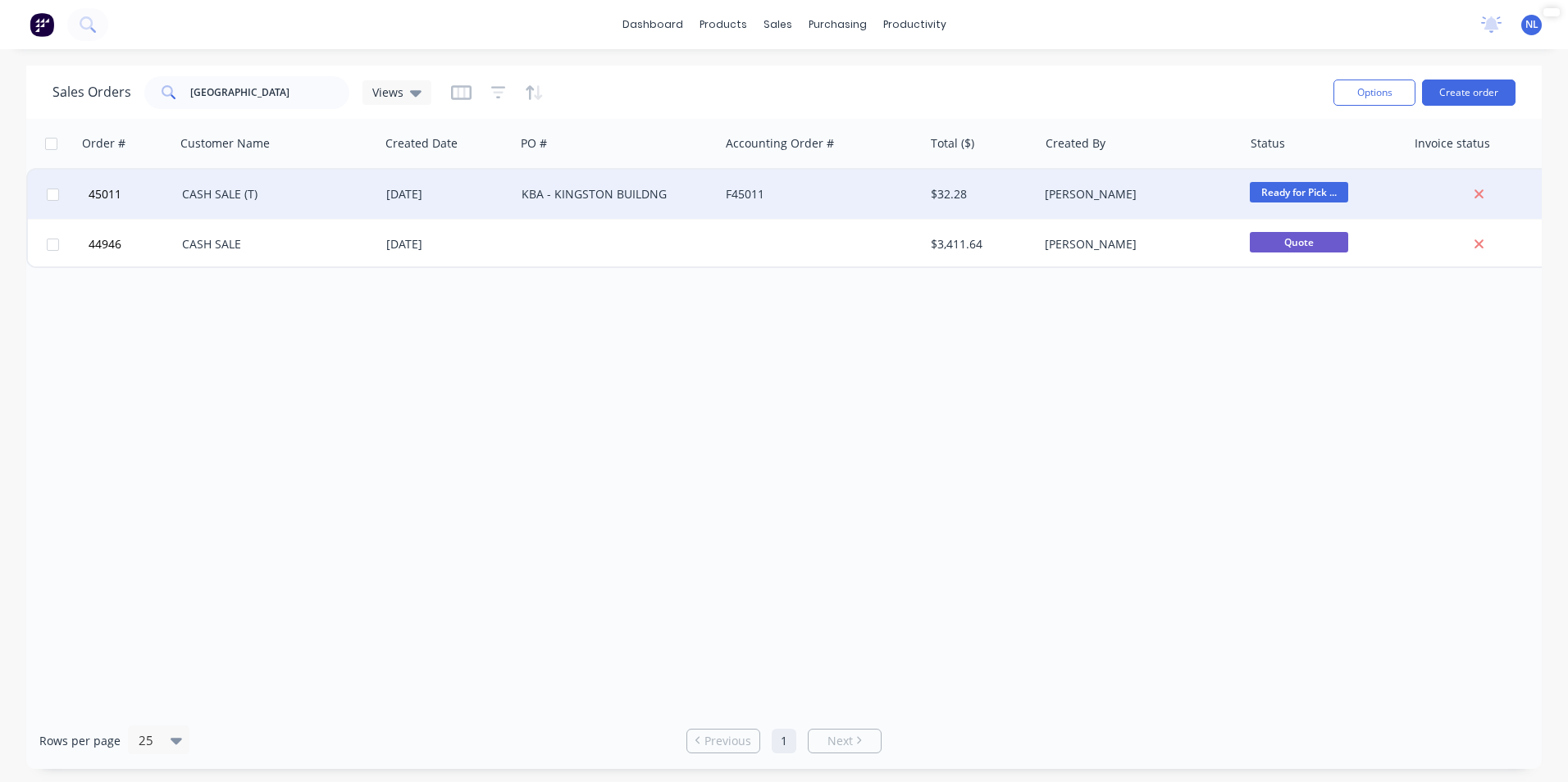
click at [572, 198] on div "KBA - KINGSTON BUILDNG" at bounding box center [612, 194] width 182 height 16
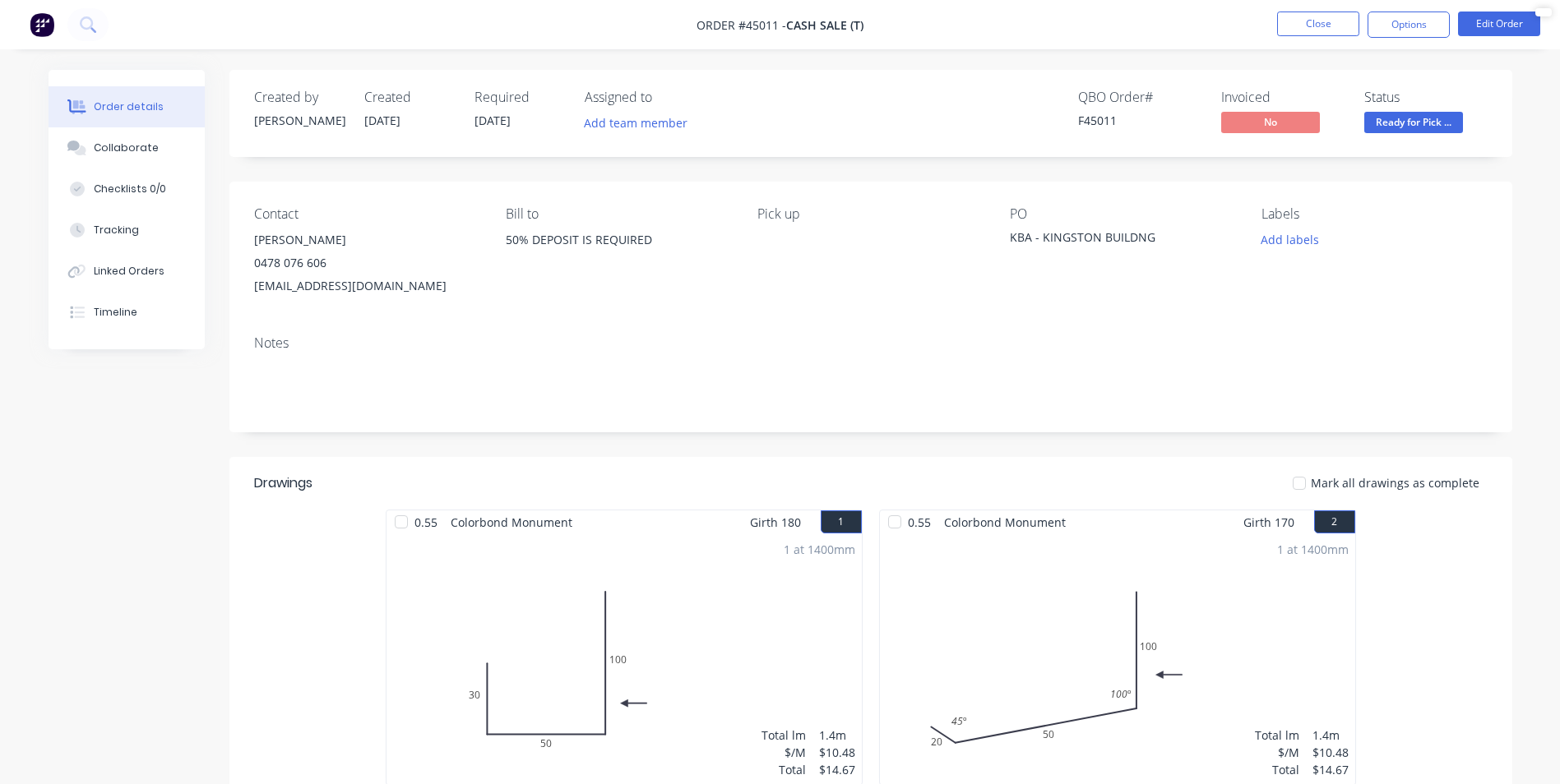
click at [44, 21] on img at bounding box center [42, 24] width 25 height 25
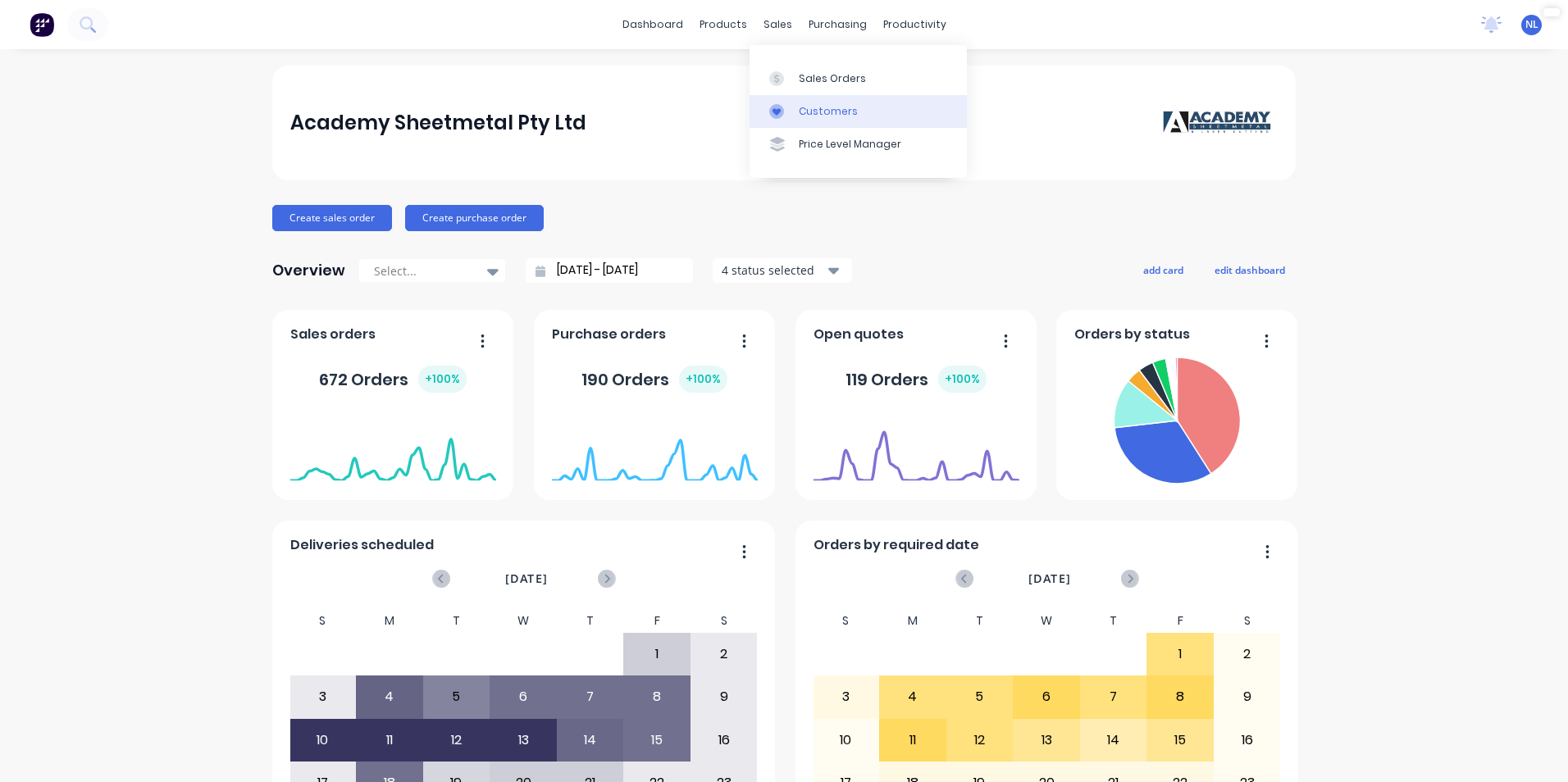
click at [783, 107] on icon at bounding box center [776, 111] width 14 height 14
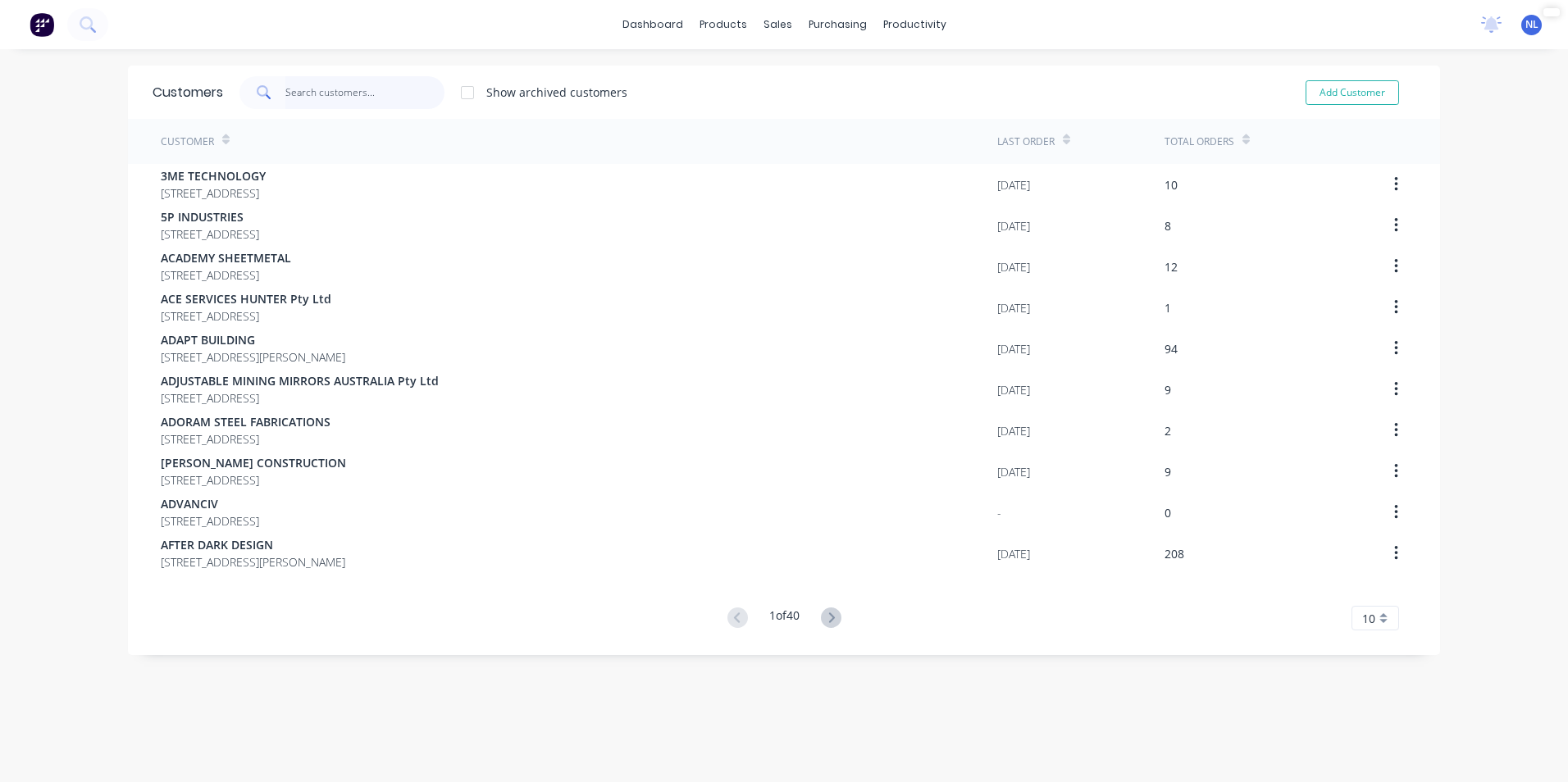
click at [357, 100] on input "text" at bounding box center [365, 93] width 160 height 33
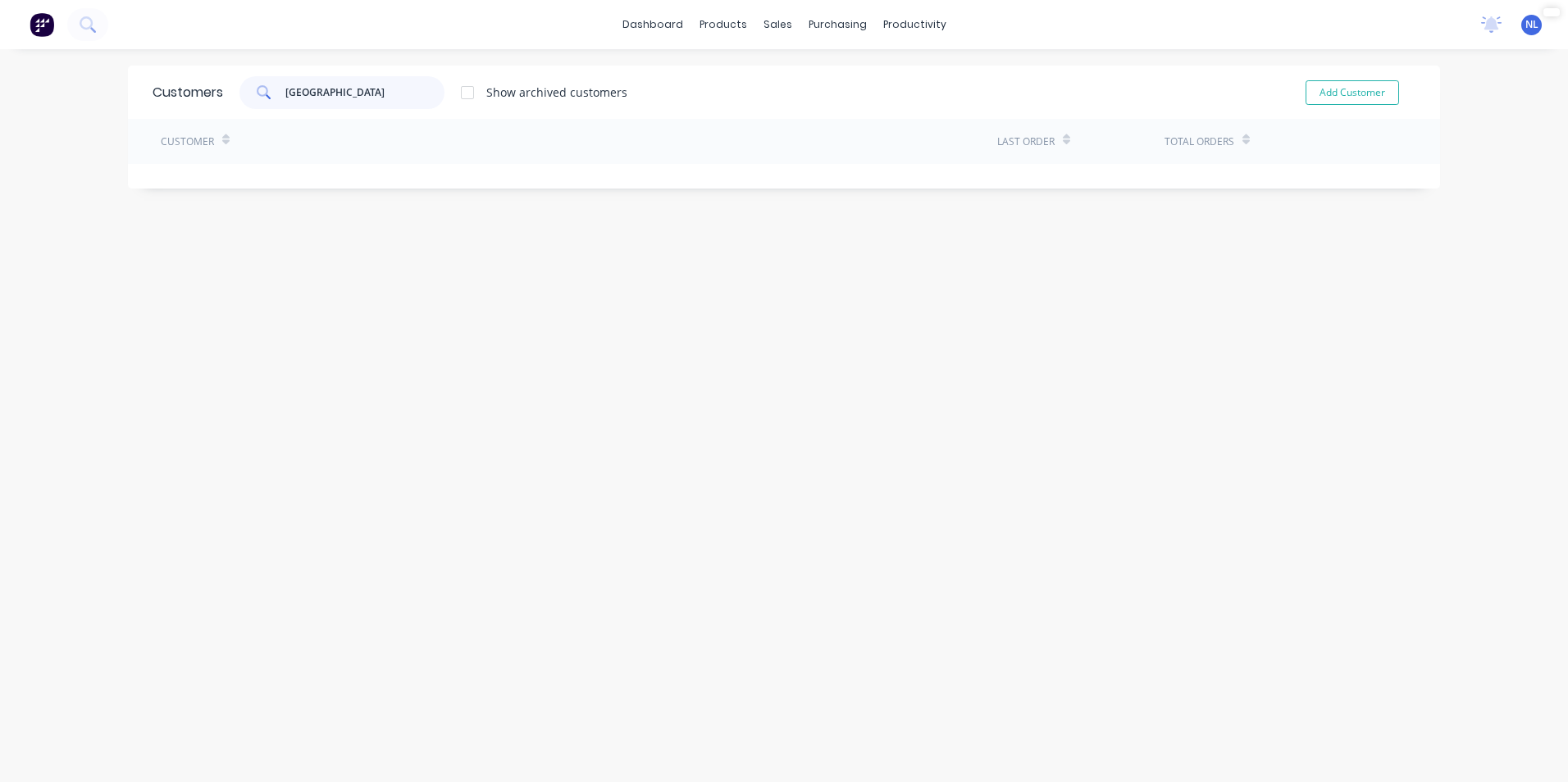
drag, startPoint x: 373, startPoint y: 89, endPoint x: 159, endPoint y: 130, distance: 217.9
click at [159, 130] on div "Customers kingston Show archived customers Add Customer Customer Last Order Tot…" at bounding box center [784, 127] width 1312 height 123
type input "="
drag, startPoint x: 341, startPoint y: 110, endPoint x: 303, endPoint y: 110, distance: 38.0
click at [303, 110] on div "Customers = Show archived customers Add Customer" at bounding box center [784, 92] width 1312 height 53
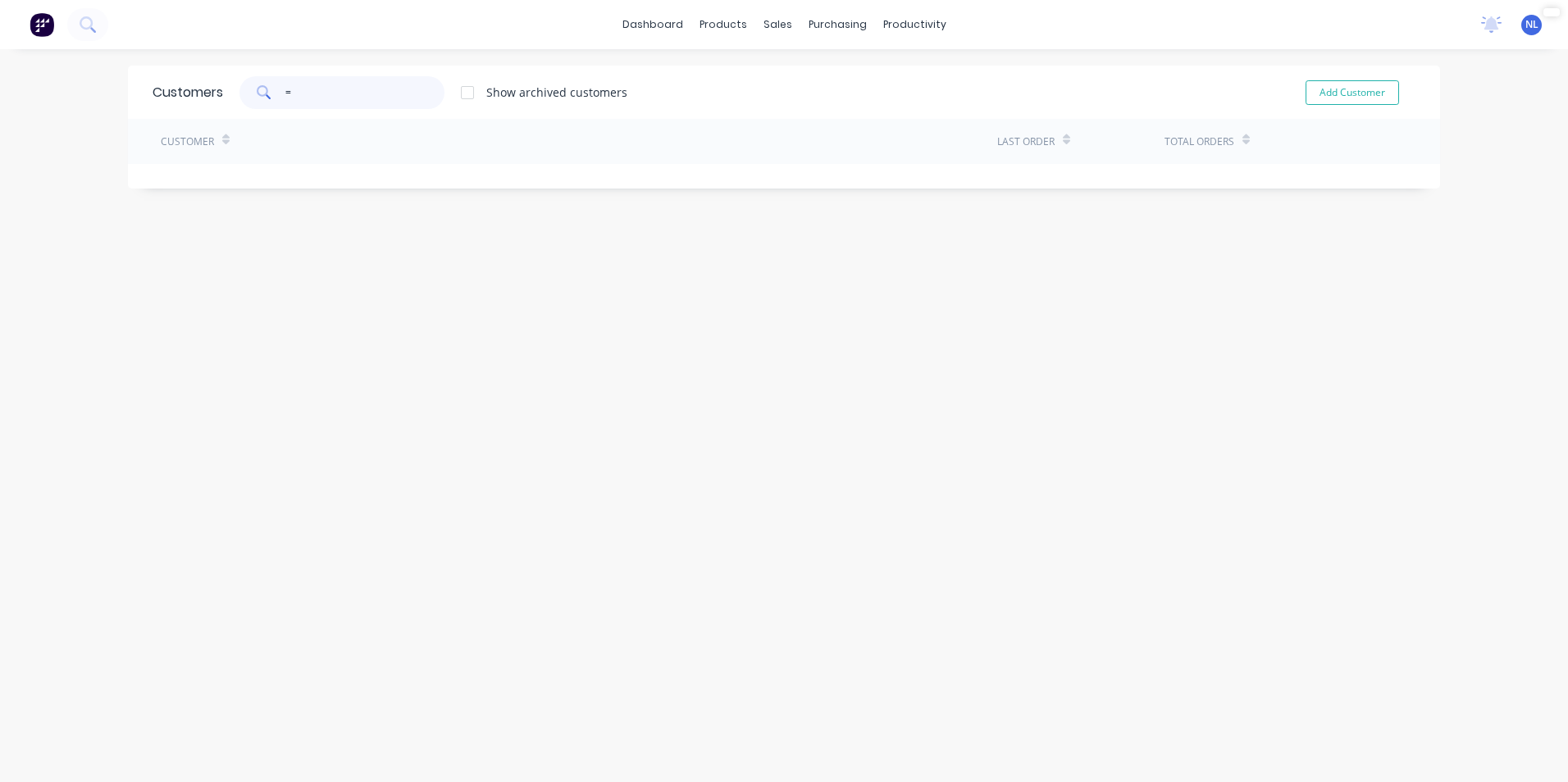
drag, startPoint x: 335, startPoint y: 102, endPoint x: 210, endPoint y: 101, distance: 125.0
click at [210, 101] on div "Customers = Show archived customers Add Customer" at bounding box center [784, 92] width 1312 height 53
type input "k"
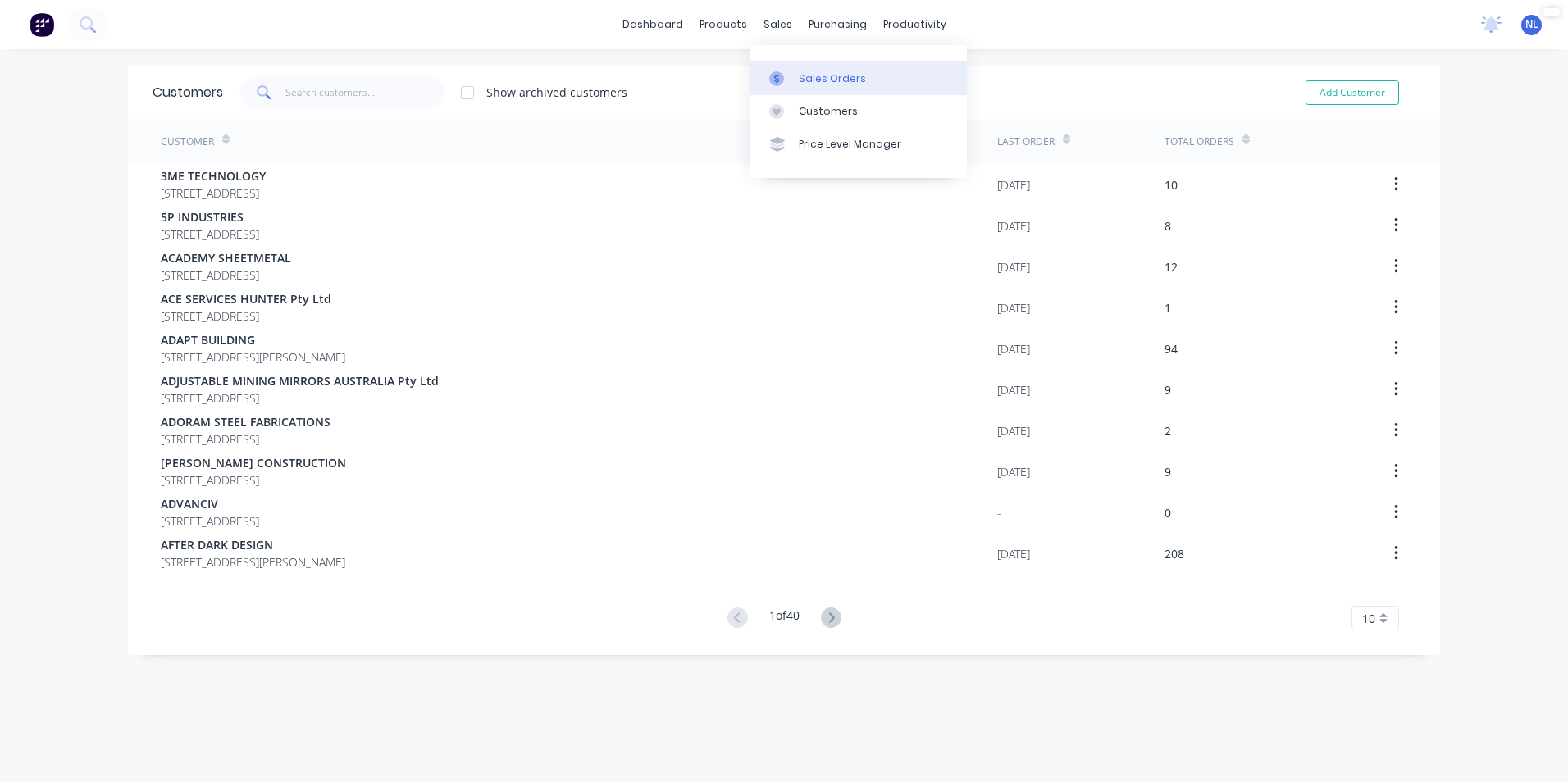
click at [804, 76] on div "Sales Orders" at bounding box center [832, 78] width 67 height 14
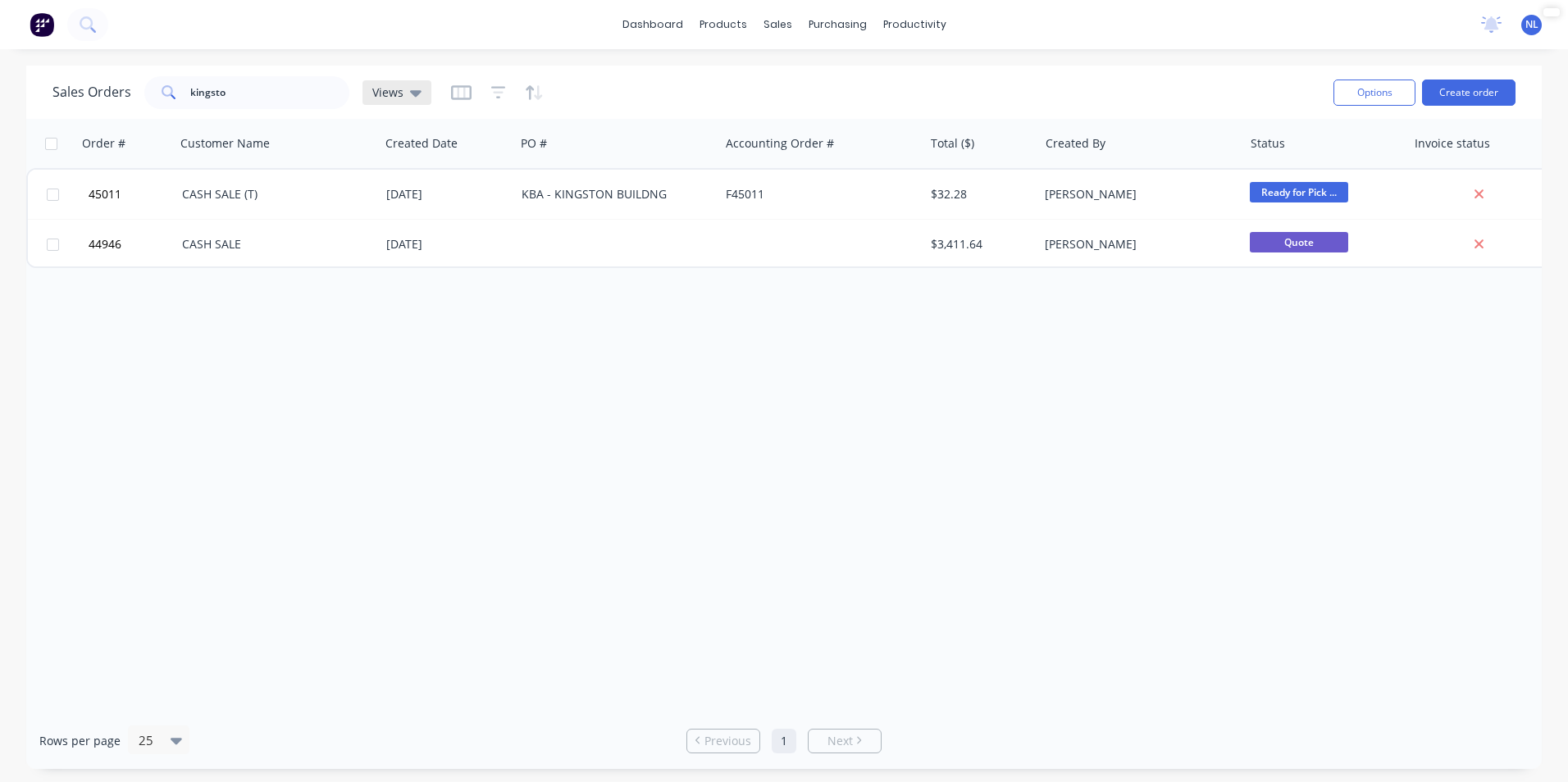
click at [392, 89] on span "Views" at bounding box center [387, 92] width 31 height 17
click at [470, 89] on div at bounding box center [497, 93] width 93 height 26
click at [463, 91] on icon "button" at bounding box center [461, 92] width 8 height 11
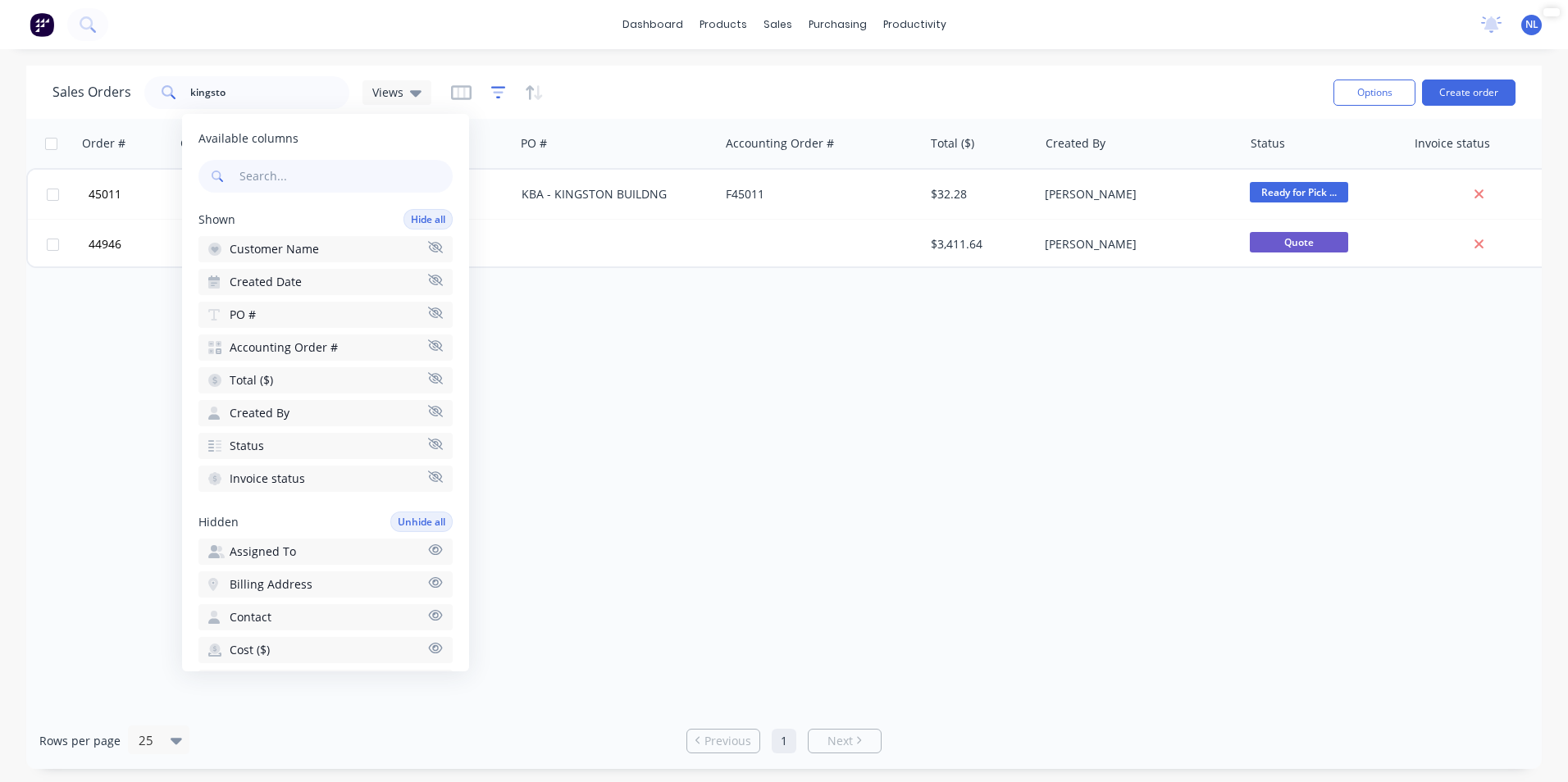
click at [491, 88] on icon "button" at bounding box center [498, 92] width 14 height 16
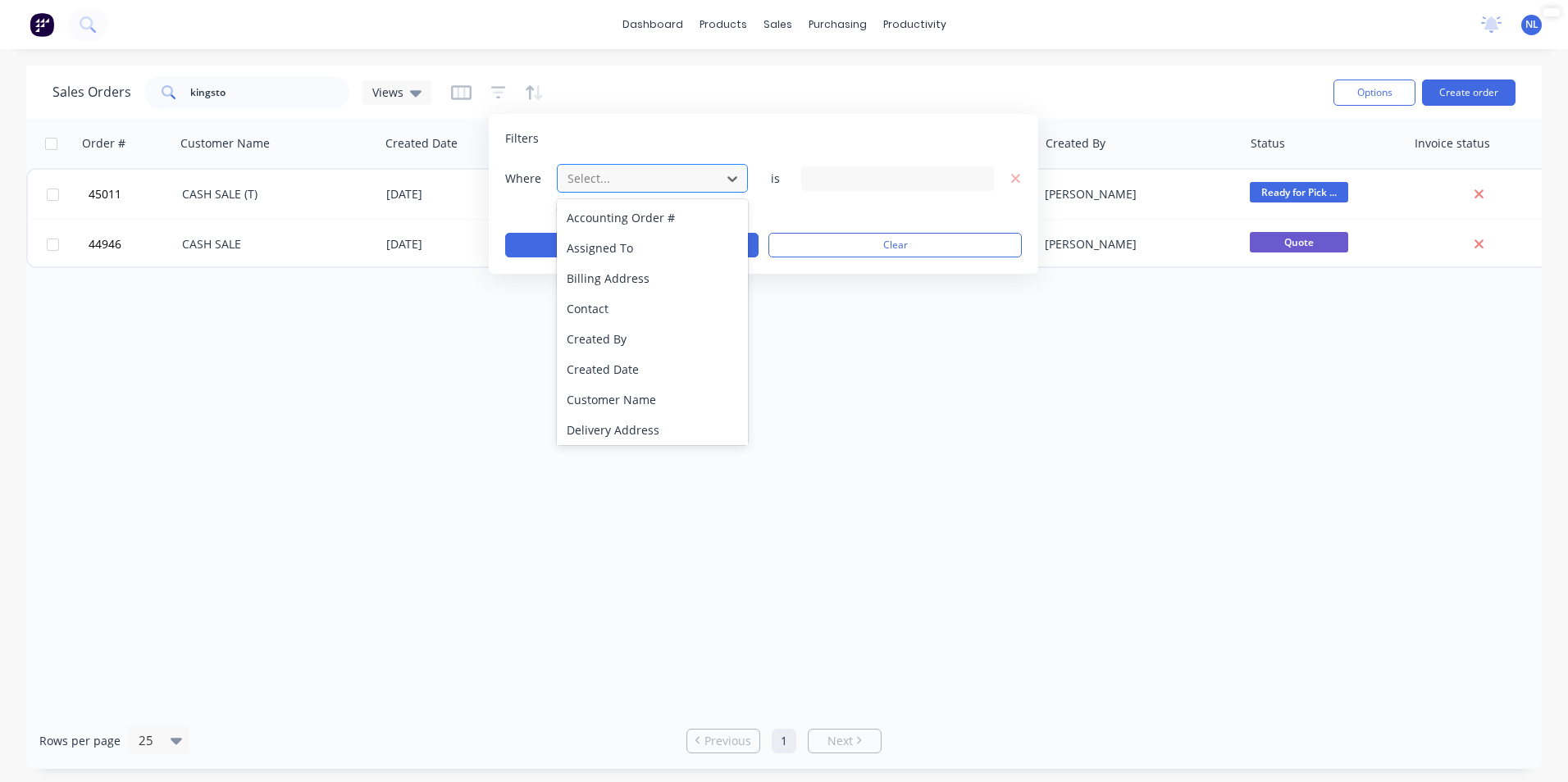
click at [640, 178] on div at bounding box center [639, 178] width 147 height 20
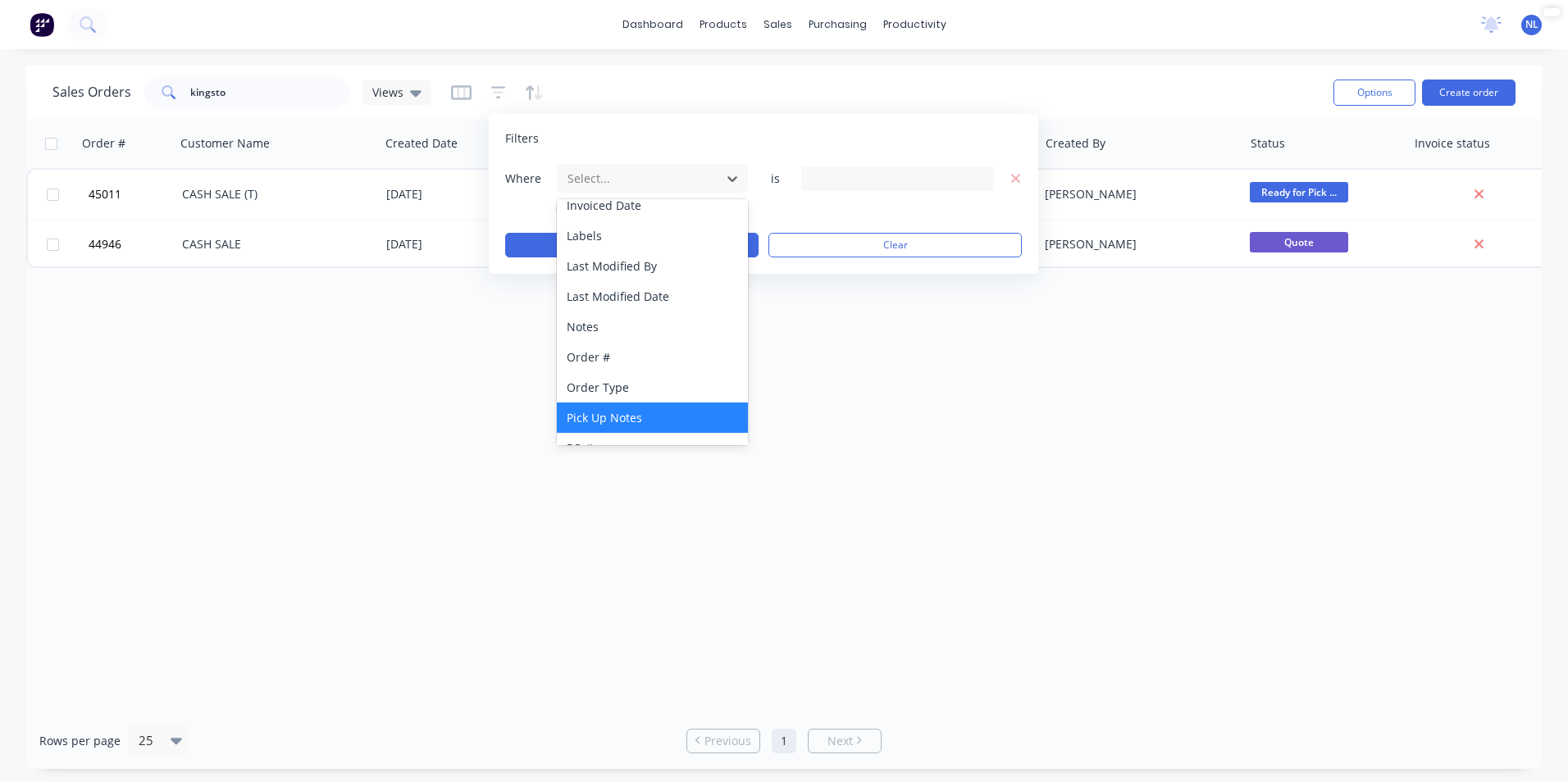
scroll to position [397, 0]
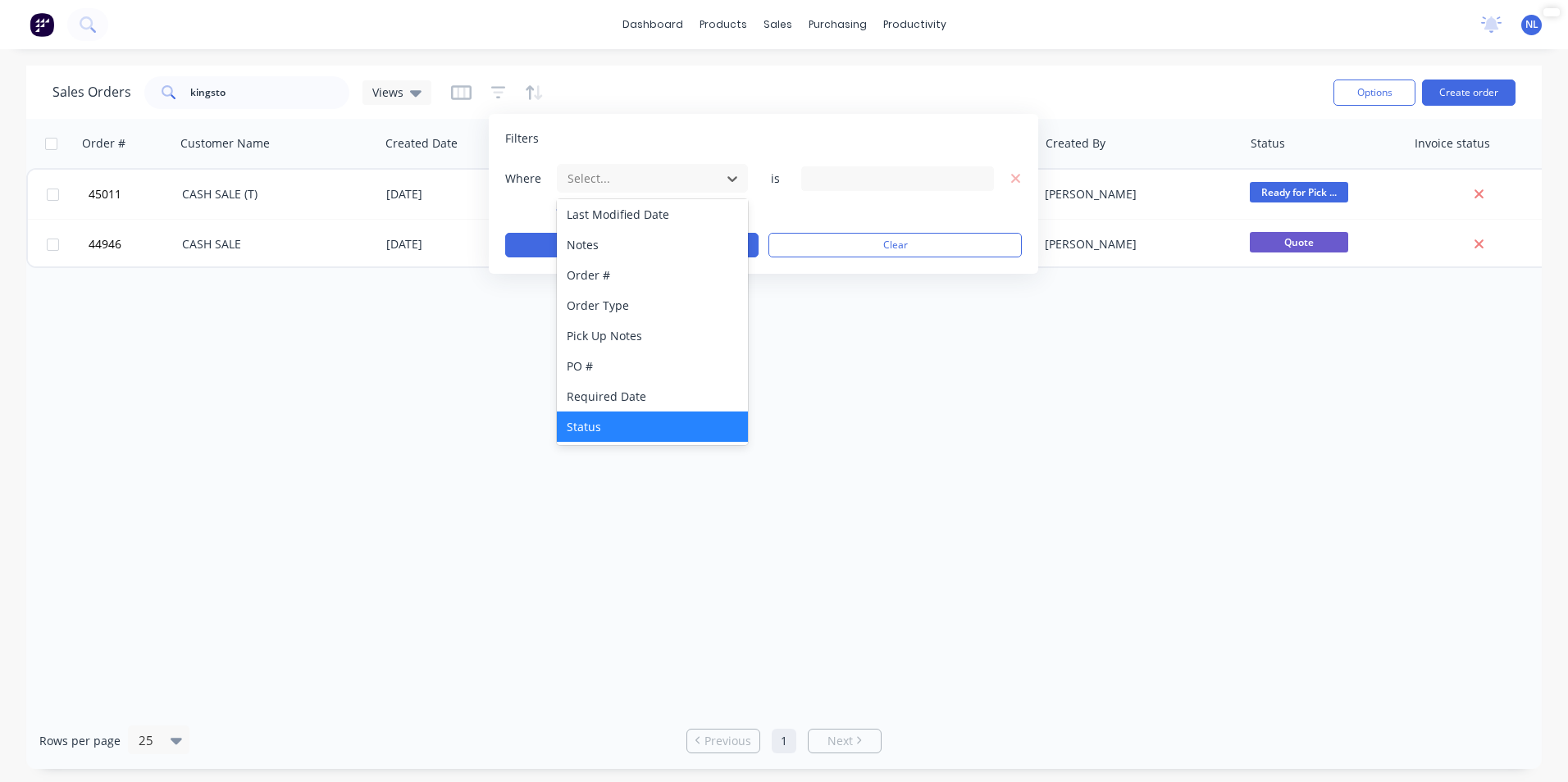
click at [615, 416] on div "Status" at bounding box center [652, 427] width 191 height 31
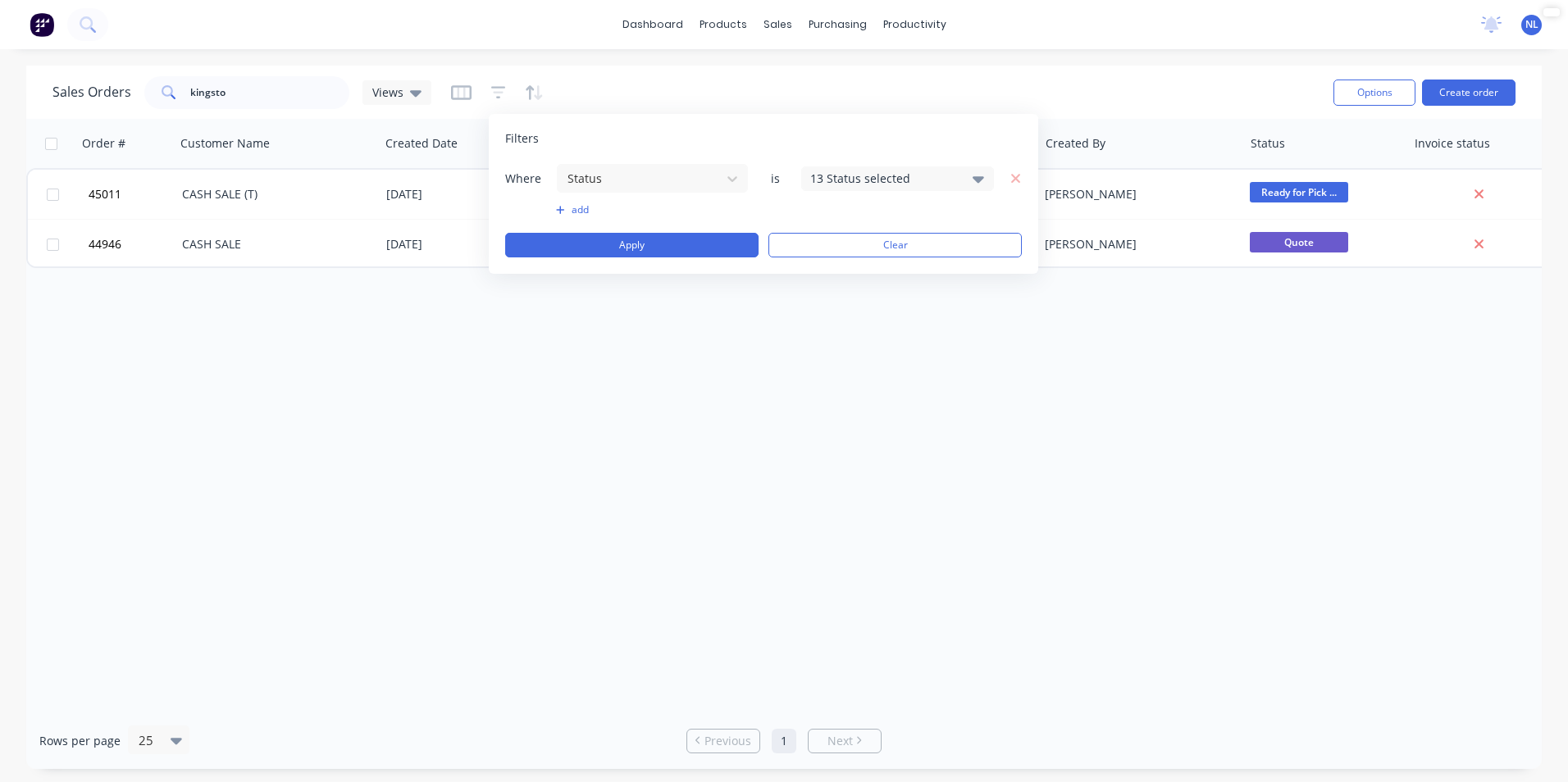
click at [900, 161] on div "Filters Where Status is 13 Status selected add Apply Clear" at bounding box center [763, 194] width 550 height 160
click at [900, 171] on div "13 Status selected" at bounding box center [884, 178] width 149 height 17
click at [856, 297] on div "Archived" at bounding box center [950, 302] width 197 height 17
click at [733, 213] on button "add" at bounding box center [652, 209] width 193 height 13
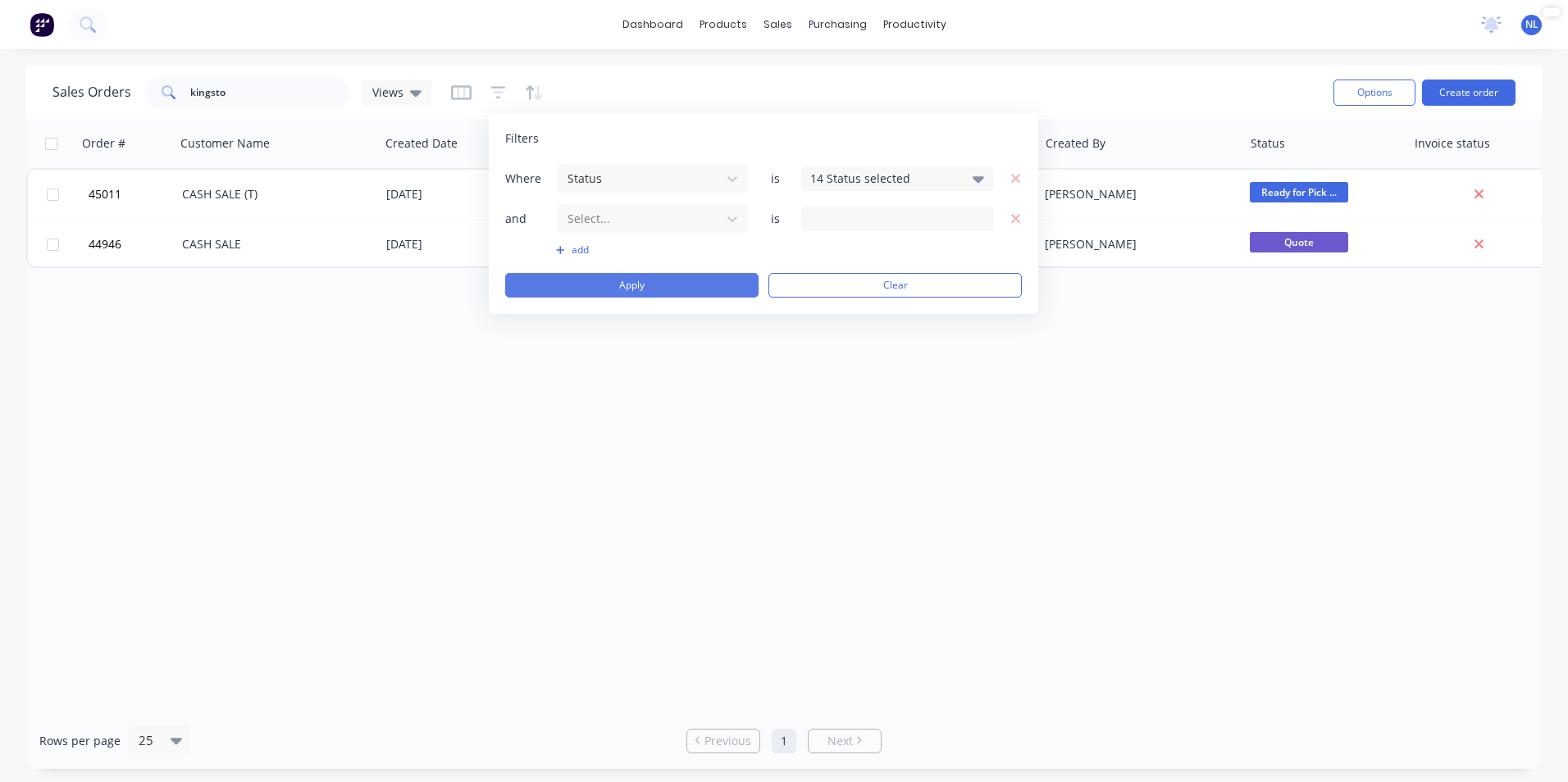
click at [678, 283] on button "Apply" at bounding box center [632, 285] width 253 height 25
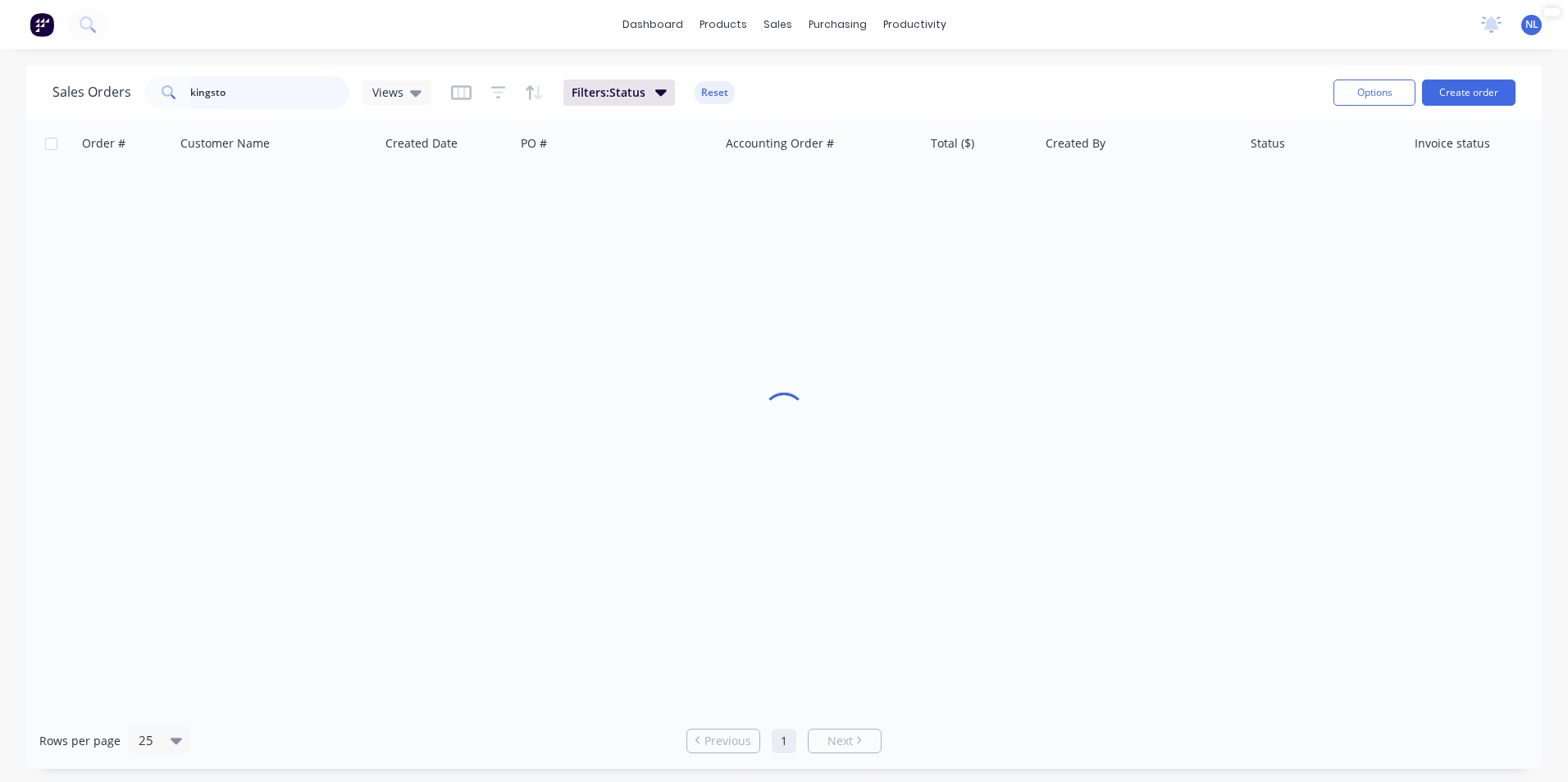
click at [285, 93] on input "kingsto" at bounding box center [270, 93] width 160 height 33
type input "[GEOGRAPHIC_DATA]"
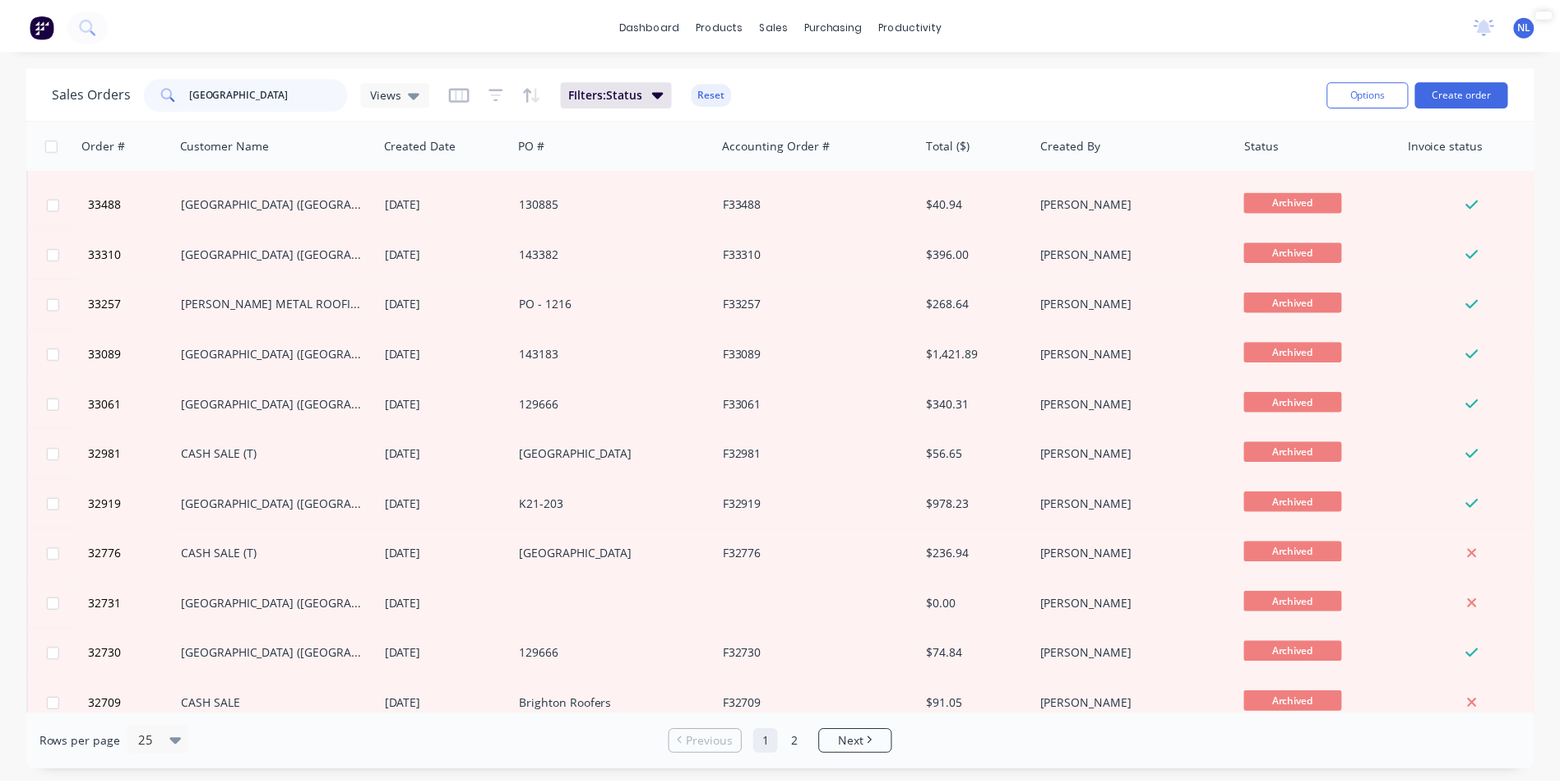
scroll to position [716, 0]
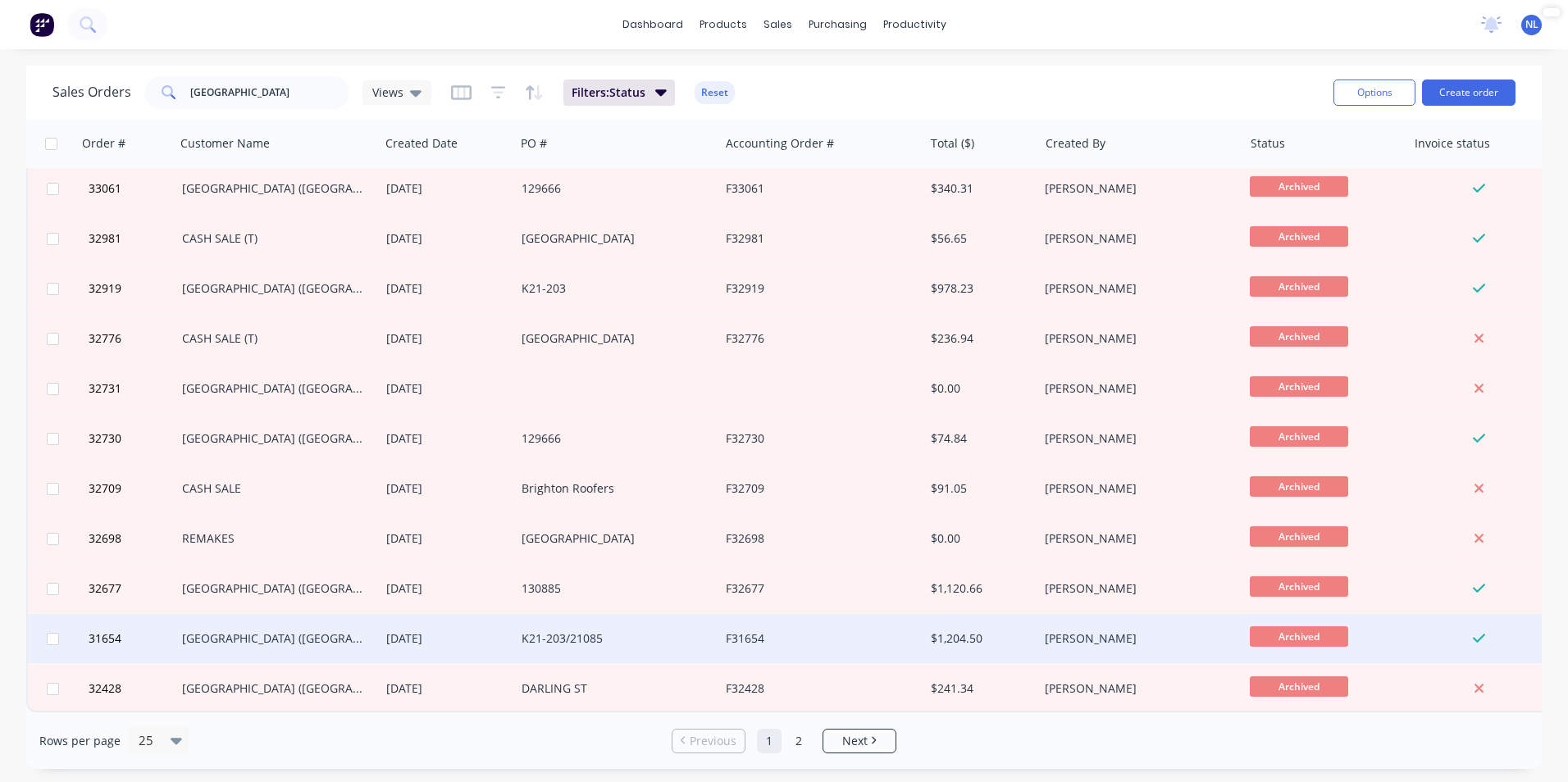
click at [673, 642] on div "K21-203/21085" at bounding box center [617, 639] width 204 height 49
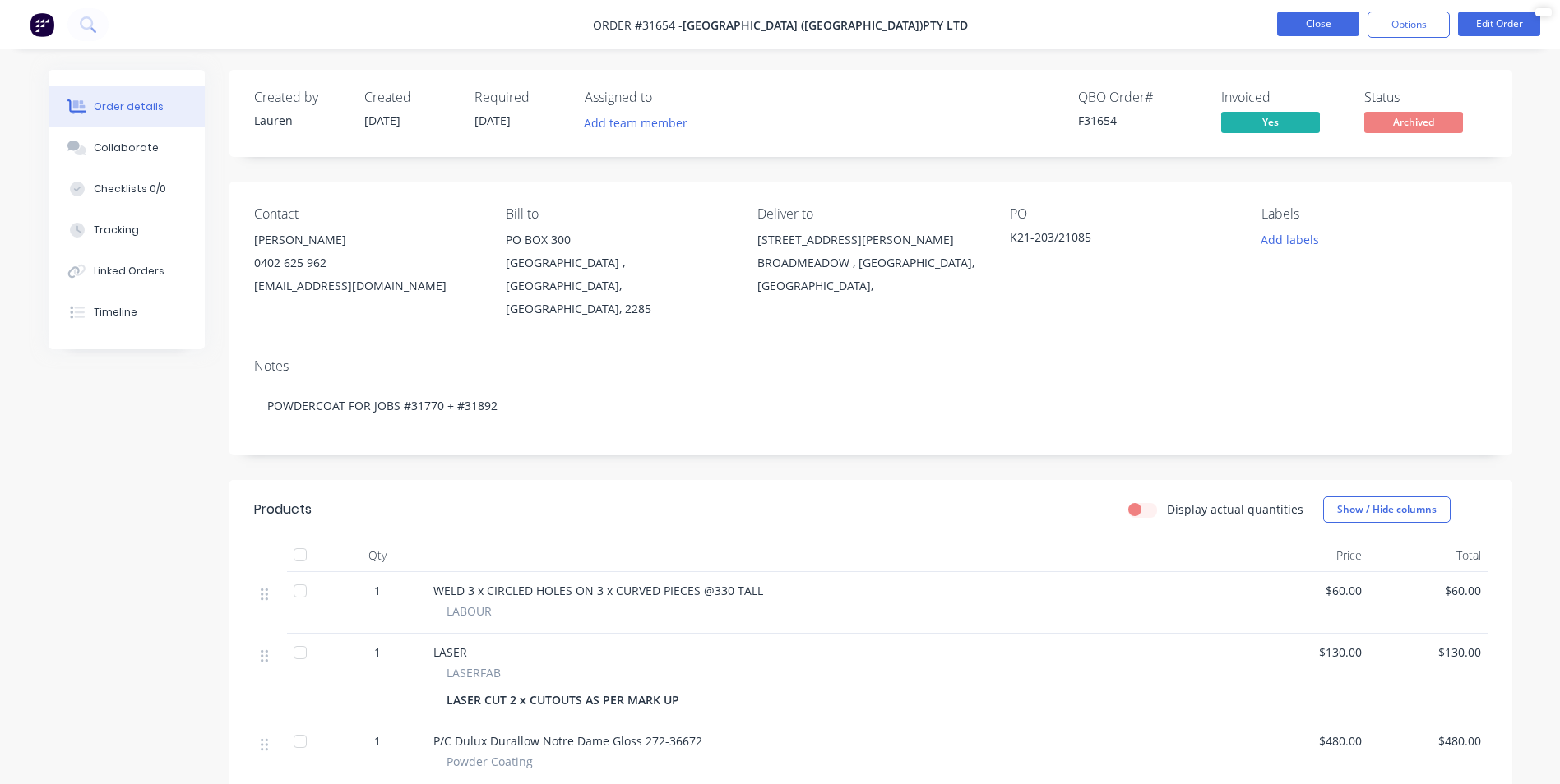
click at [1315, 20] on button "Close" at bounding box center [1317, 24] width 83 height 25
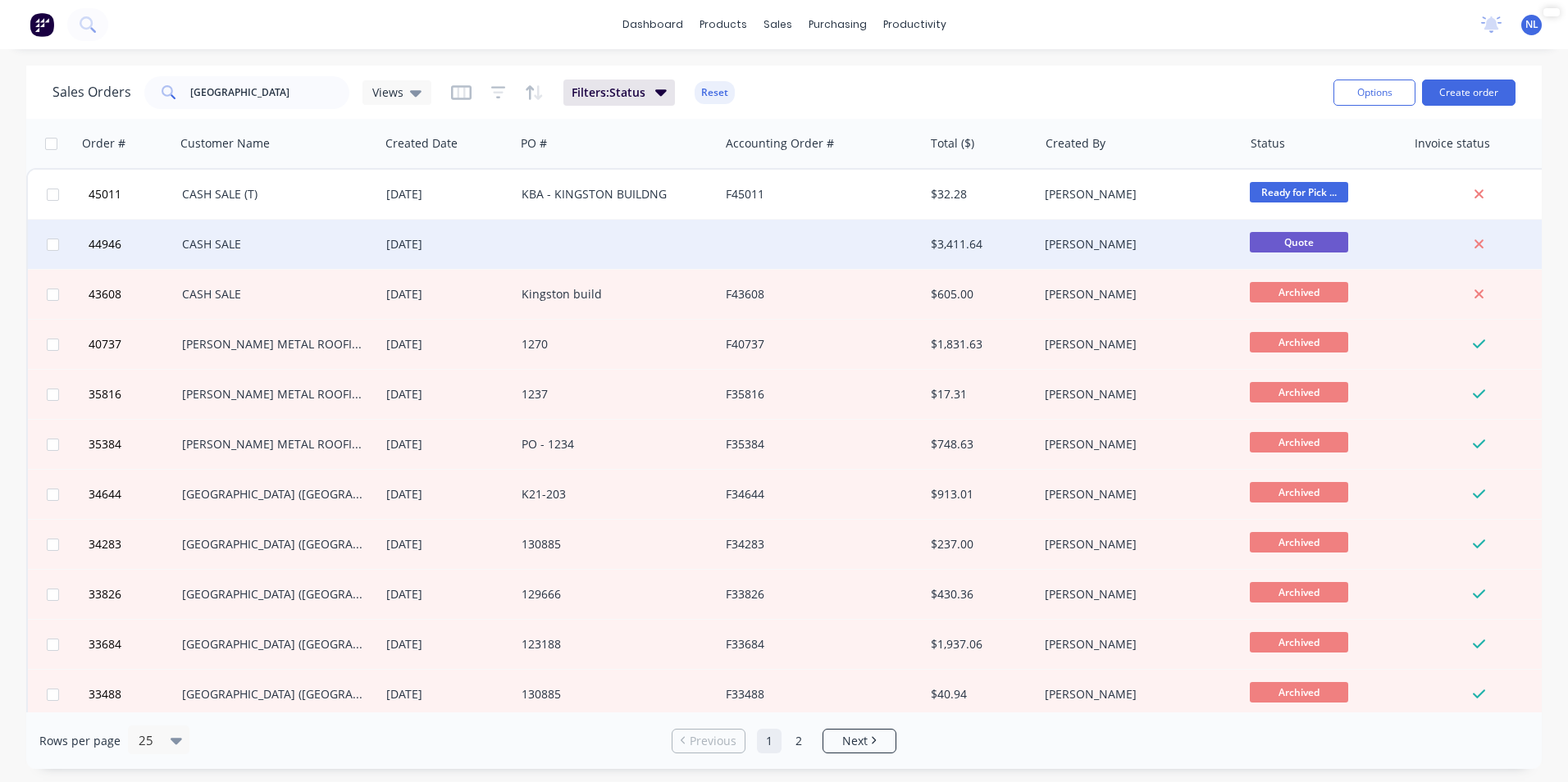
click at [540, 230] on div at bounding box center [617, 245] width 204 height 49
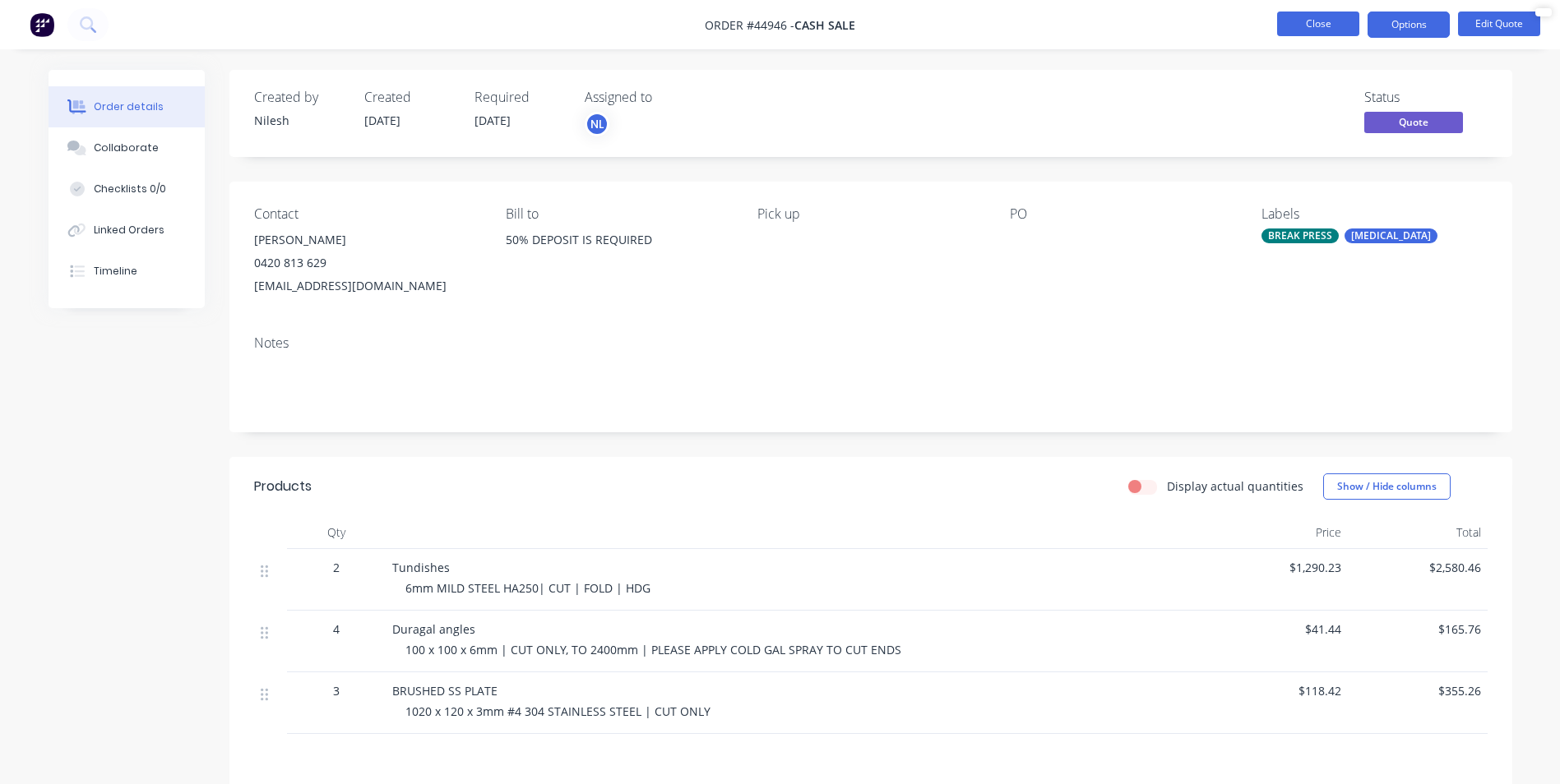
click at [1309, 30] on button "Close" at bounding box center [1317, 24] width 83 height 25
